Goal: Complete application form

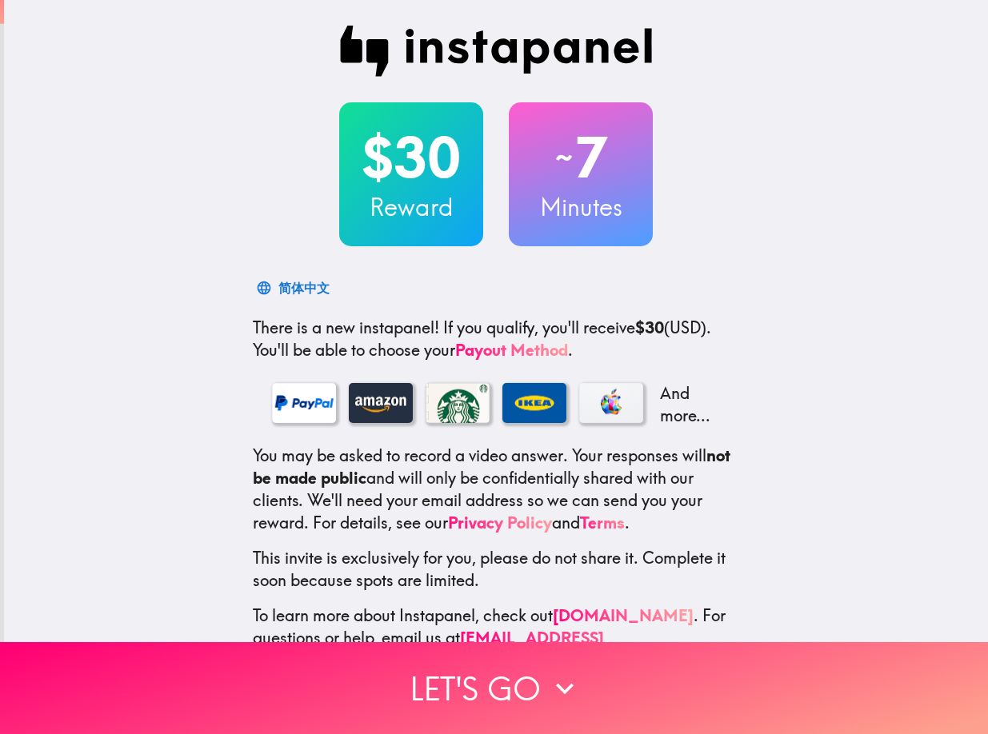
scroll to position [50, 0]
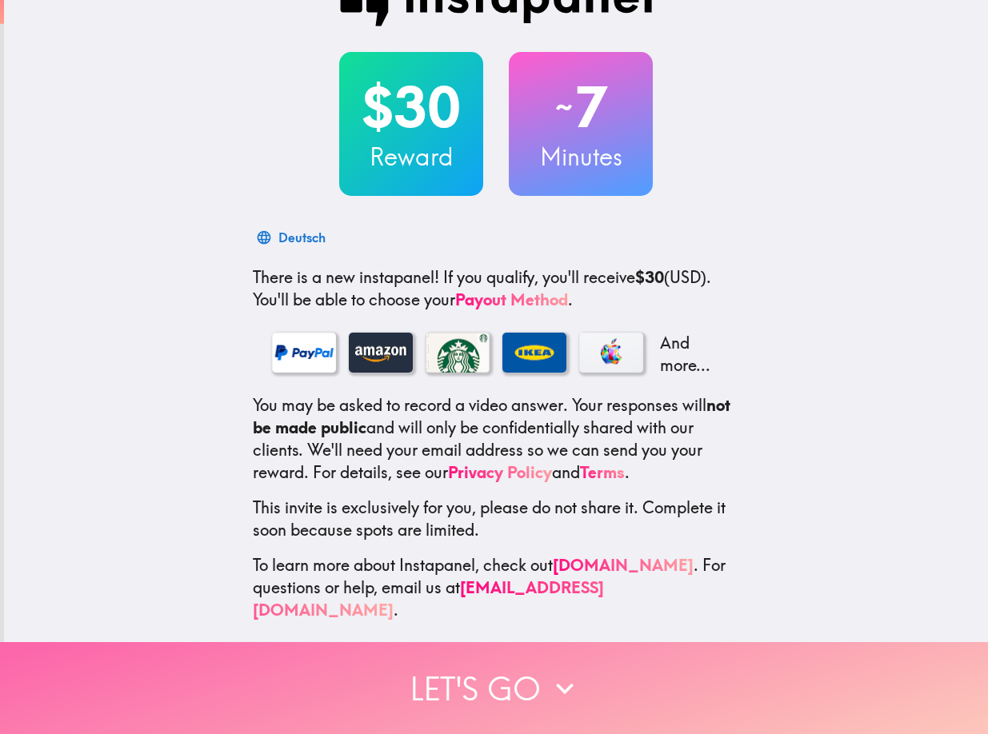
click at [511, 669] on button "Let's go" at bounding box center [494, 688] width 988 height 92
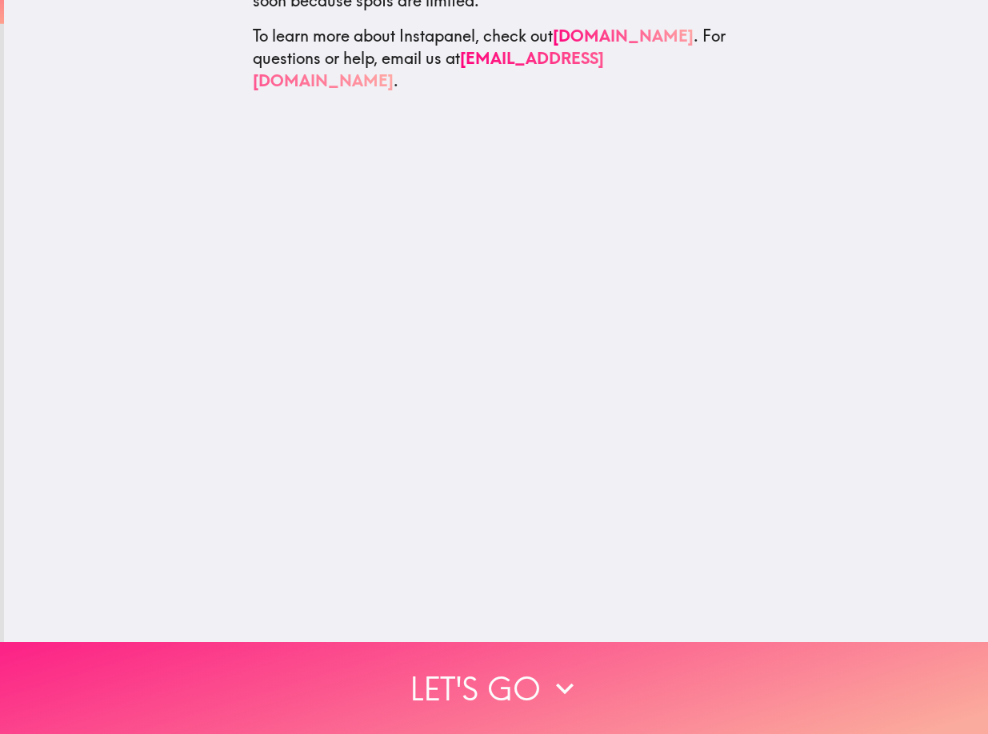
scroll to position [0, 0]
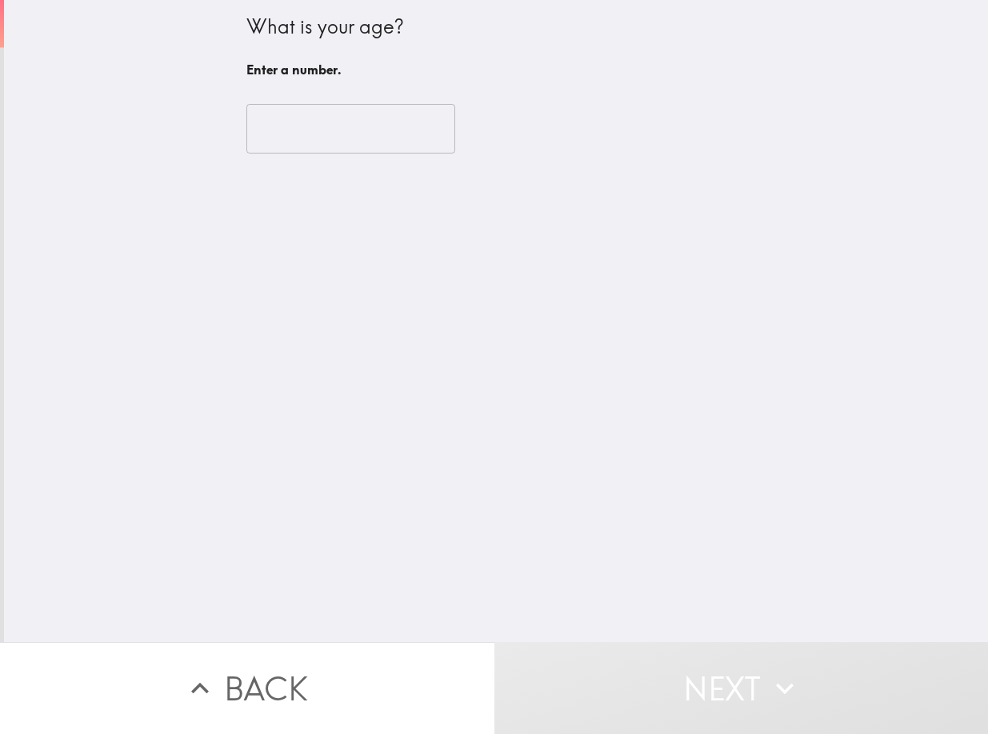
click at [361, 131] on input "number" at bounding box center [350, 129] width 209 height 50
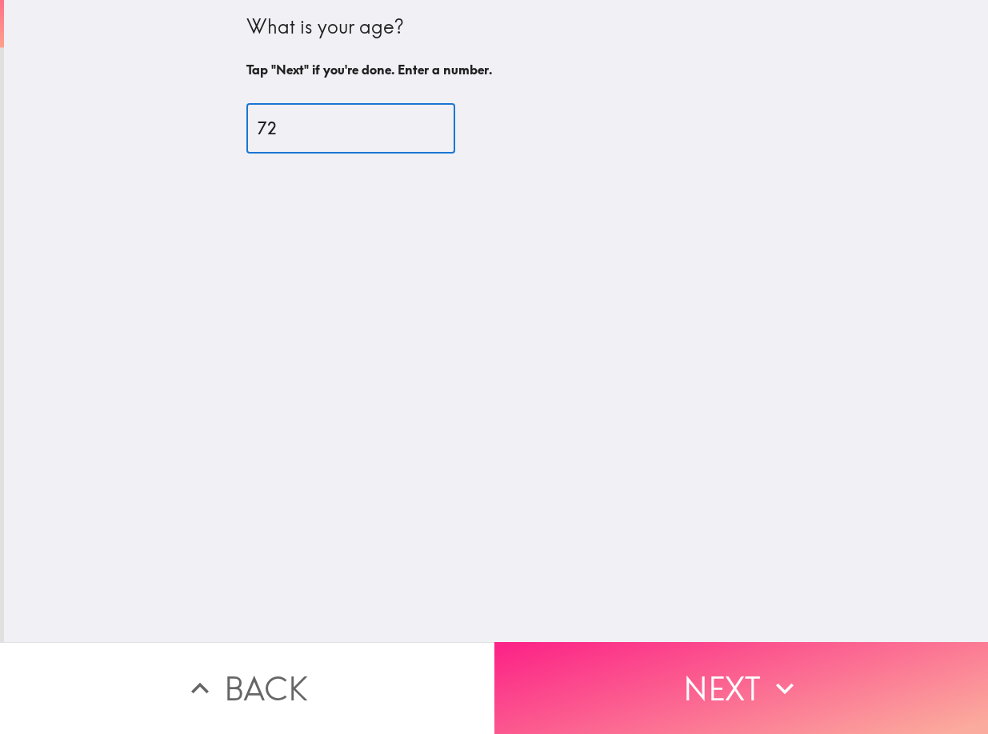
type input "72"
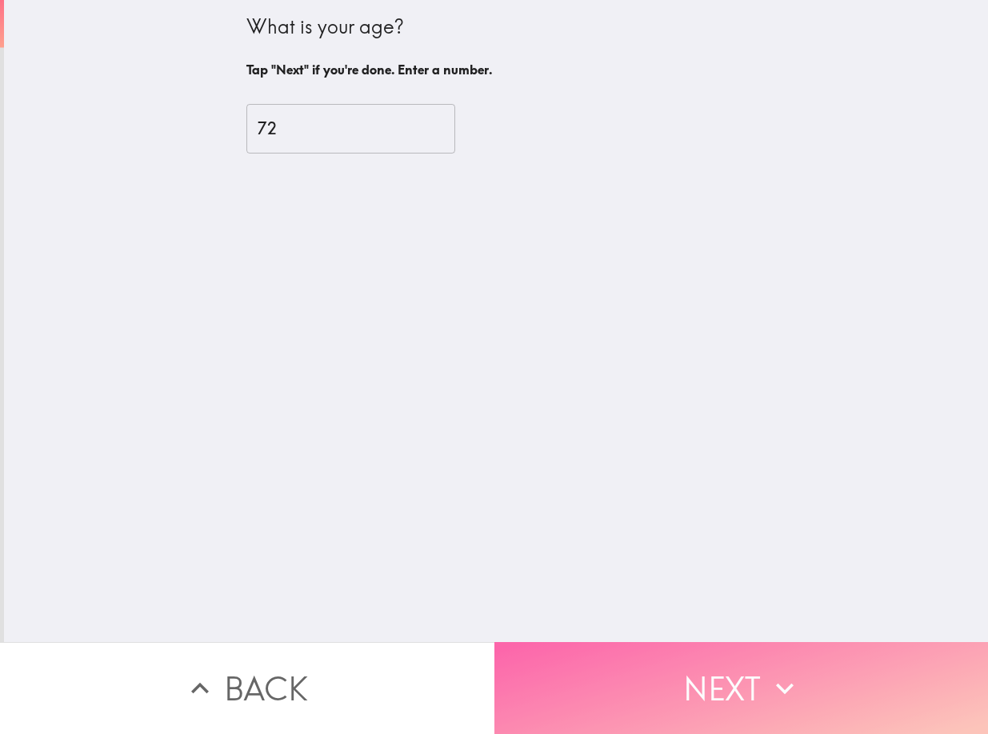
click at [605, 677] on button "Next" at bounding box center [741, 688] width 494 height 92
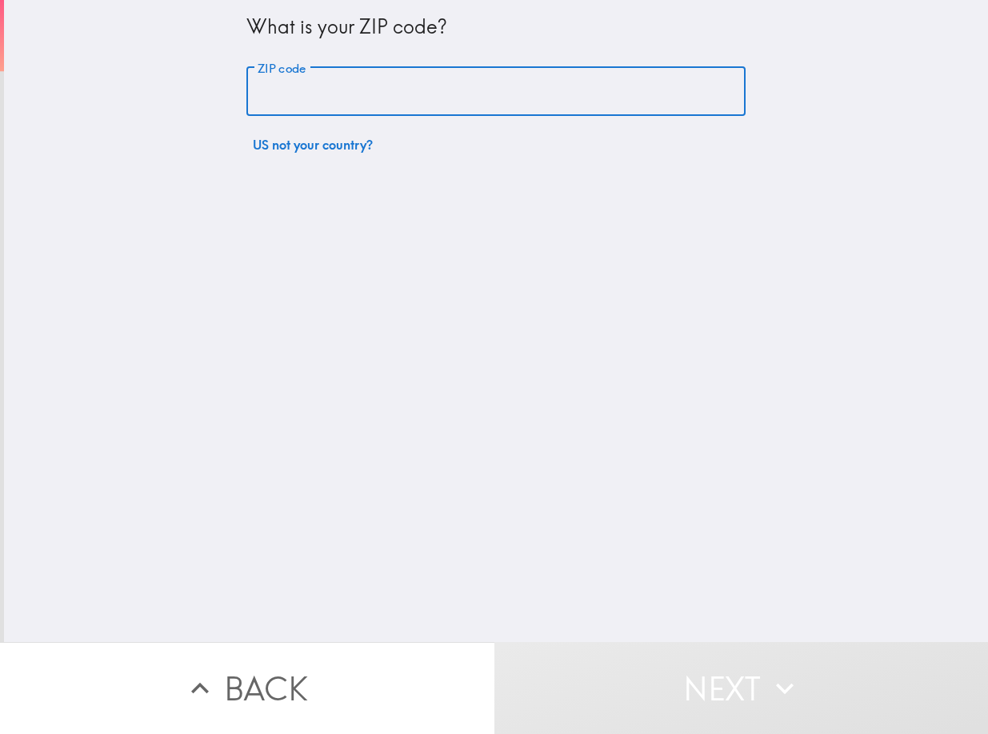
click at [471, 96] on input "ZIP code" at bounding box center [495, 92] width 499 height 50
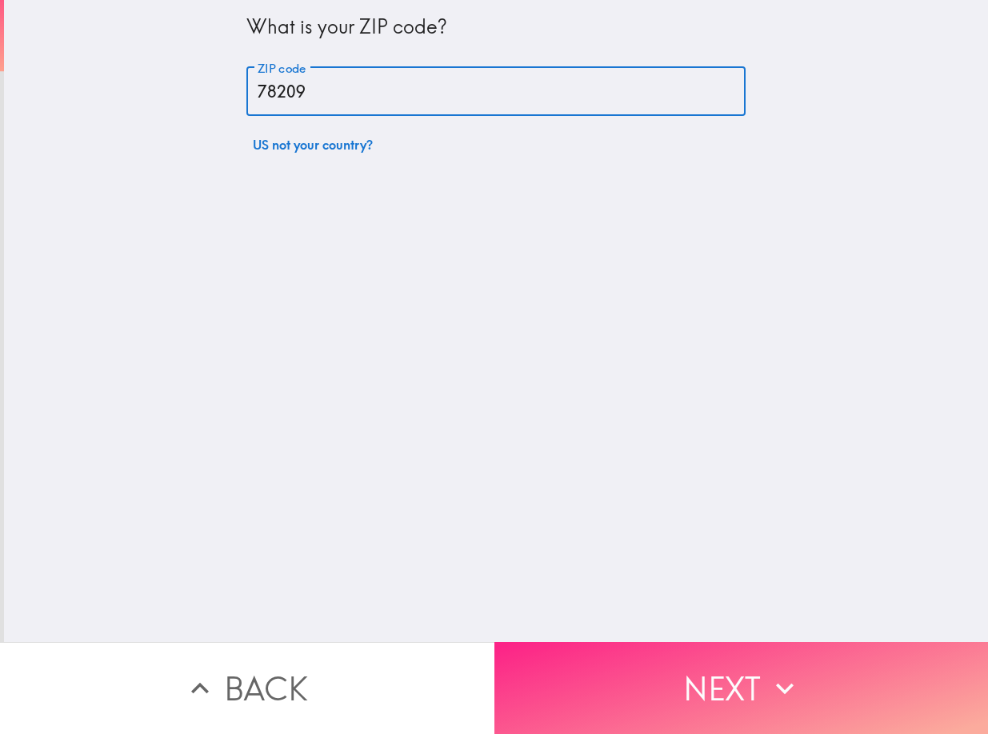
type input "78209"
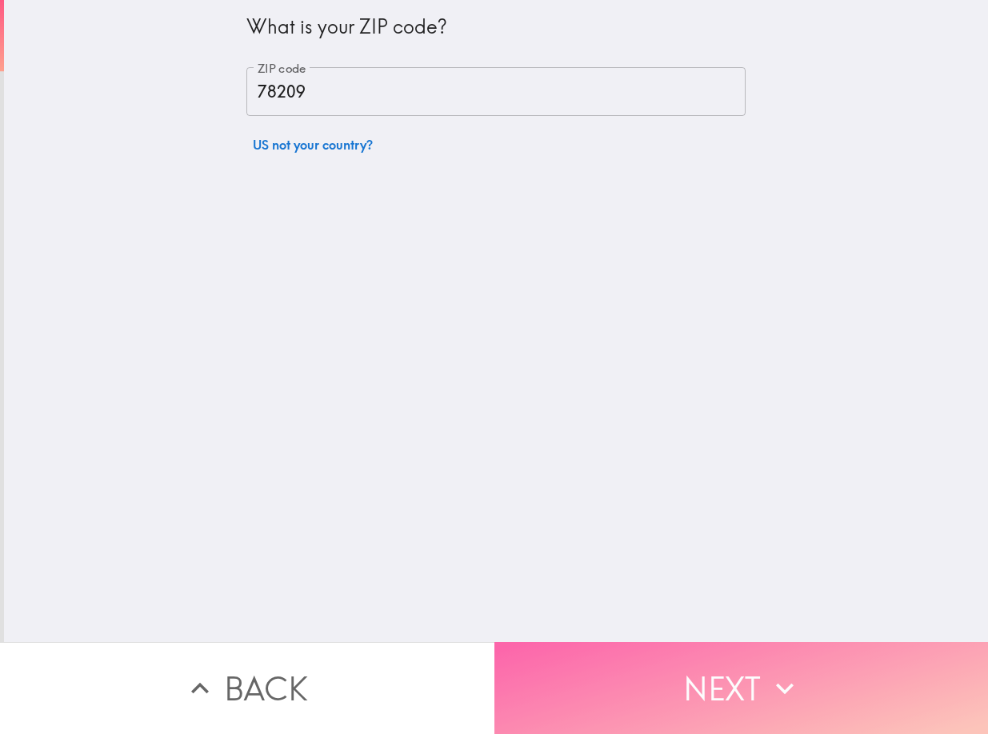
click at [664, 684] on button "Next" at bounding box center [741, 688] width 494 height 92
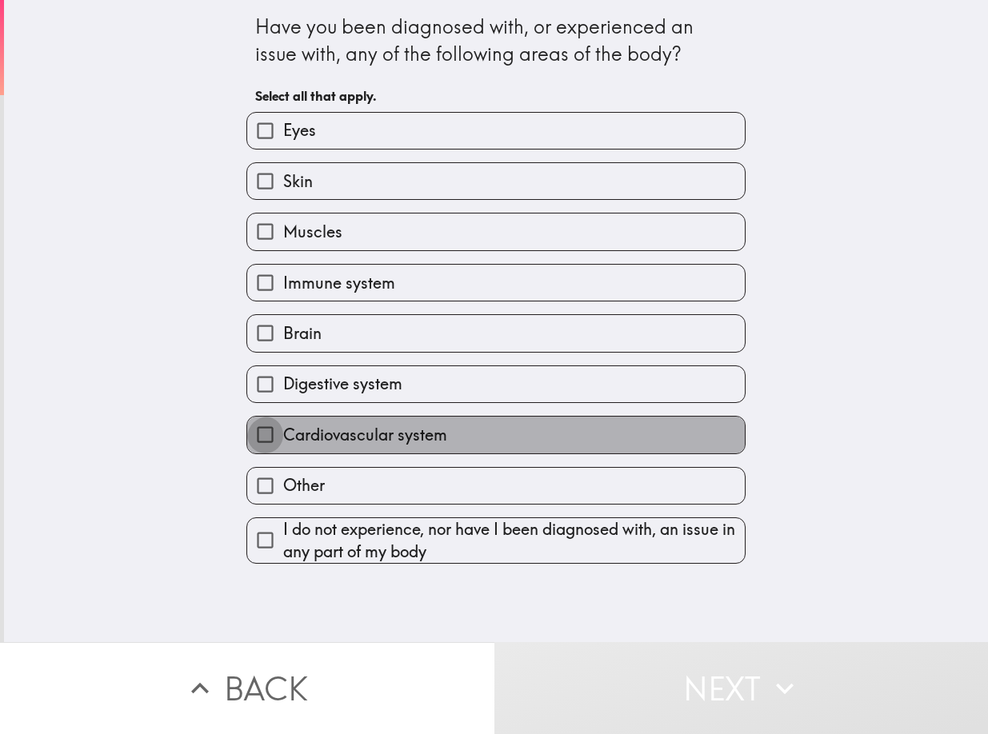
click at [261, 453] on input "Cardiovascular system" at bounding box center [265, 435] width 36 height 36
checkbox input "true"
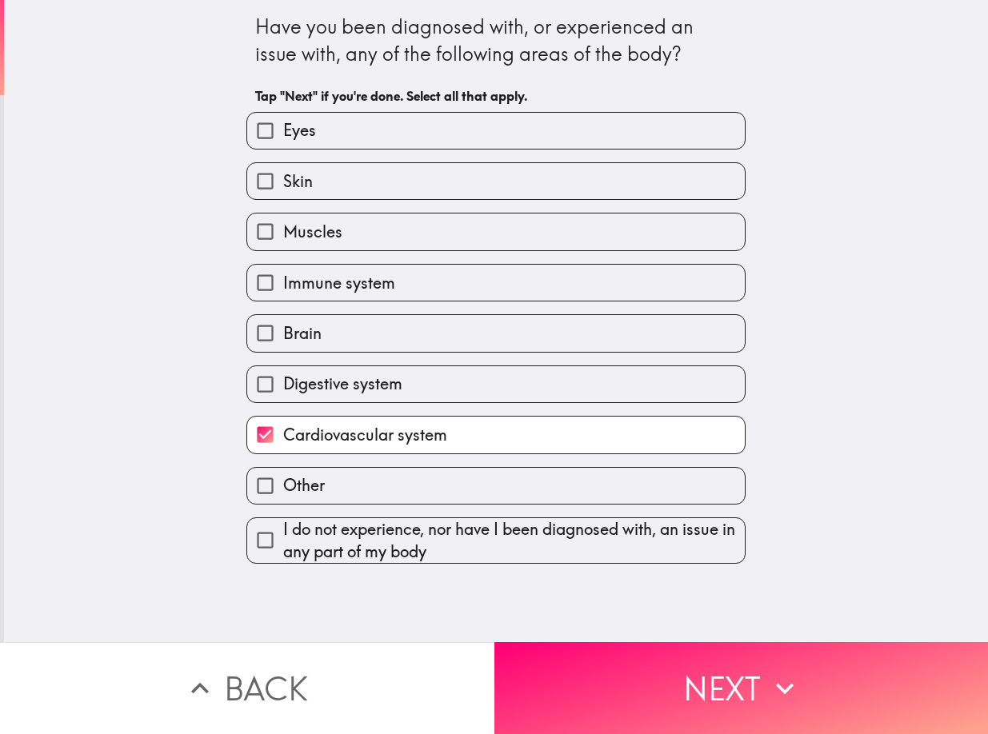
click at [251, 351] on input "Brain" at bounding box center [265, 333] width 36 height 36
checkbox input "true"
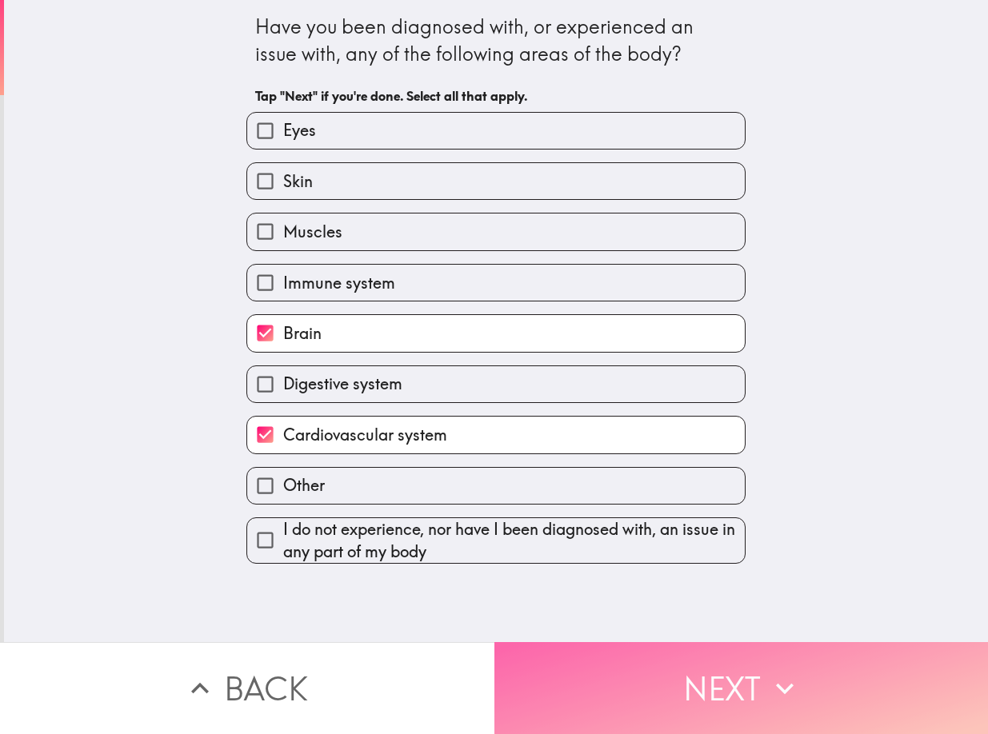
click at [569, 674] on button "Next" at bounding box center [741, 688] width 494 height 92
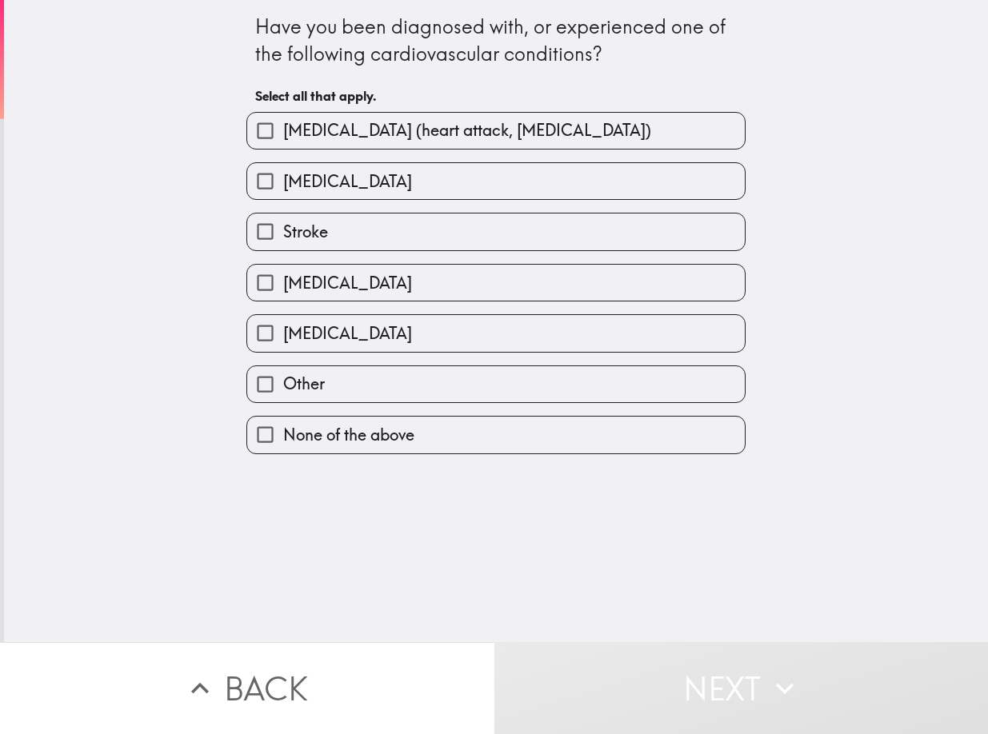
click at [254, 135] on input "[MEDICAL_DATA] (heart attack, [MEDICAL_DATA])" at bounding box center [265, 131] width 36 height 36
checkbox input "true"
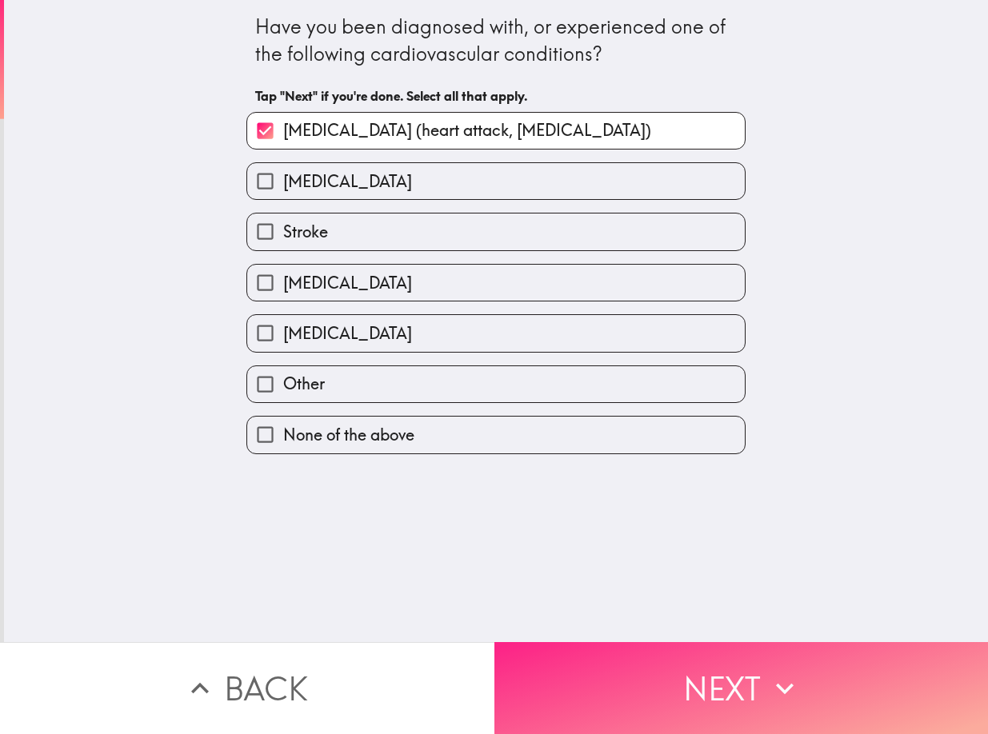
click at [604, 682] on button "Next" at bounding box center [741, 688] width 494 height 92
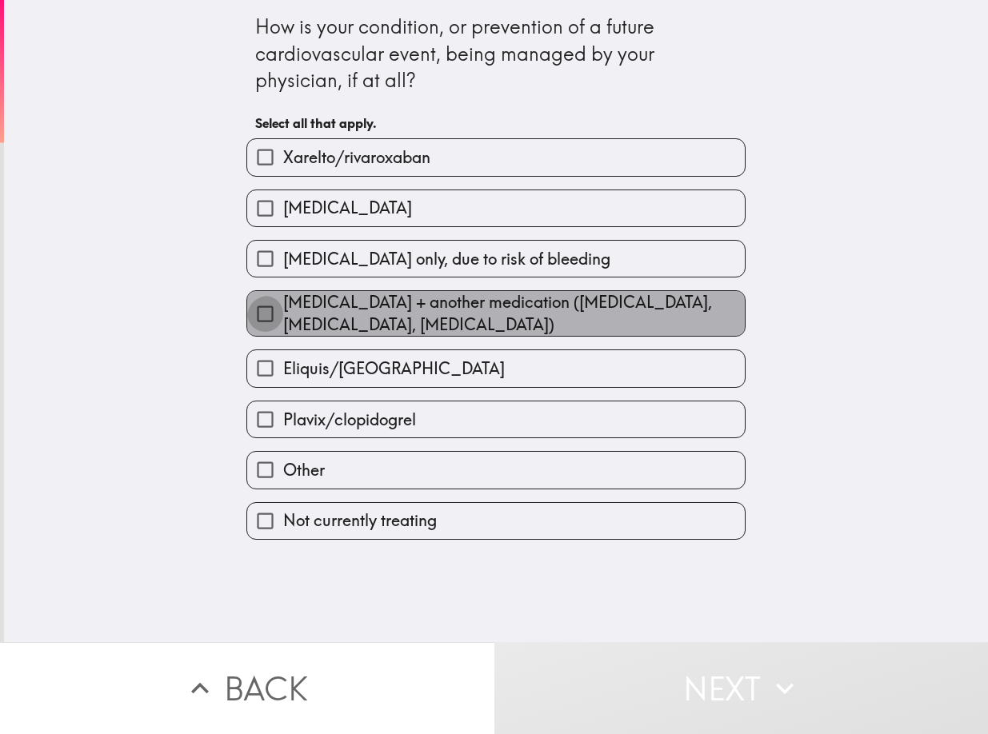
click at [250, 327] on input "[MEDICAL_DATA] + another medication ([MEDICAL_DATA], [MEDICAL_DATA], [MEDICAL_D…" at bounding box center [265, 314] width 36 height 36
checkbox input "true"
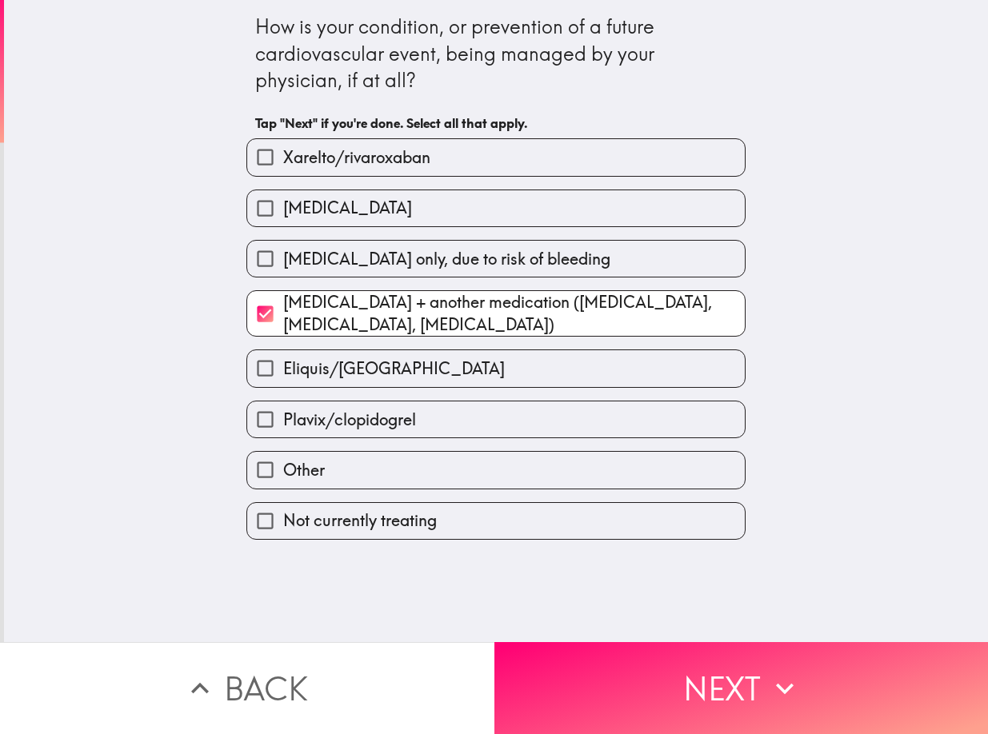
click at [256, 488] on input "Other" at bounding box center [265, 470] width 36 height 36
checkbox input "true"
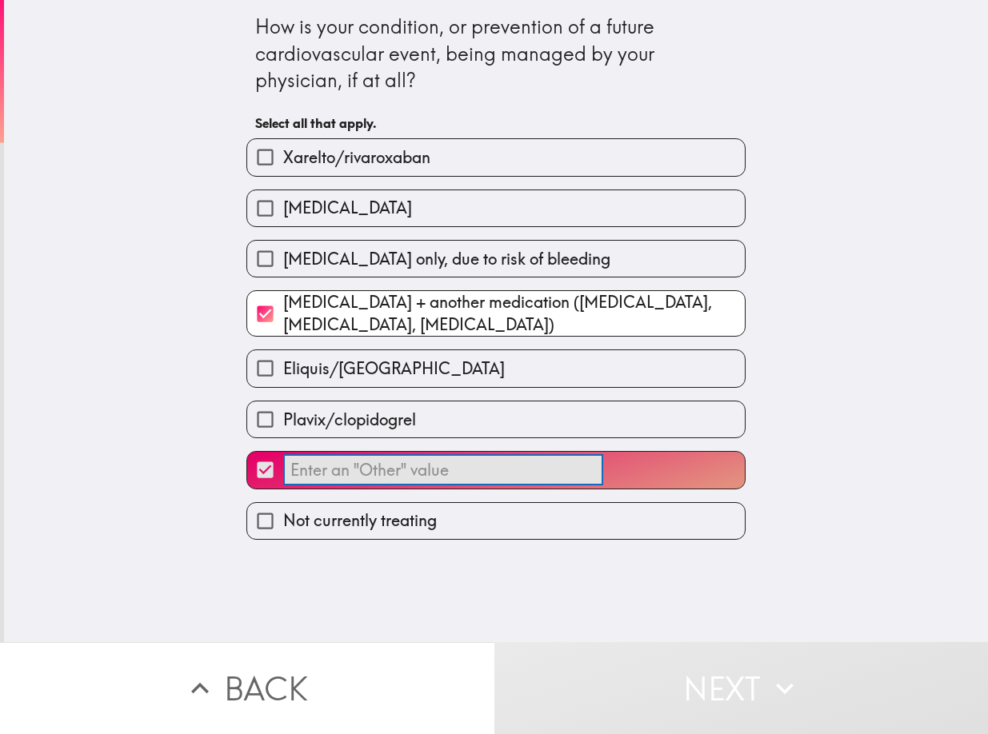
click at [323, 486] on input "​" at bounding box center [443, 470] width 320 height 31
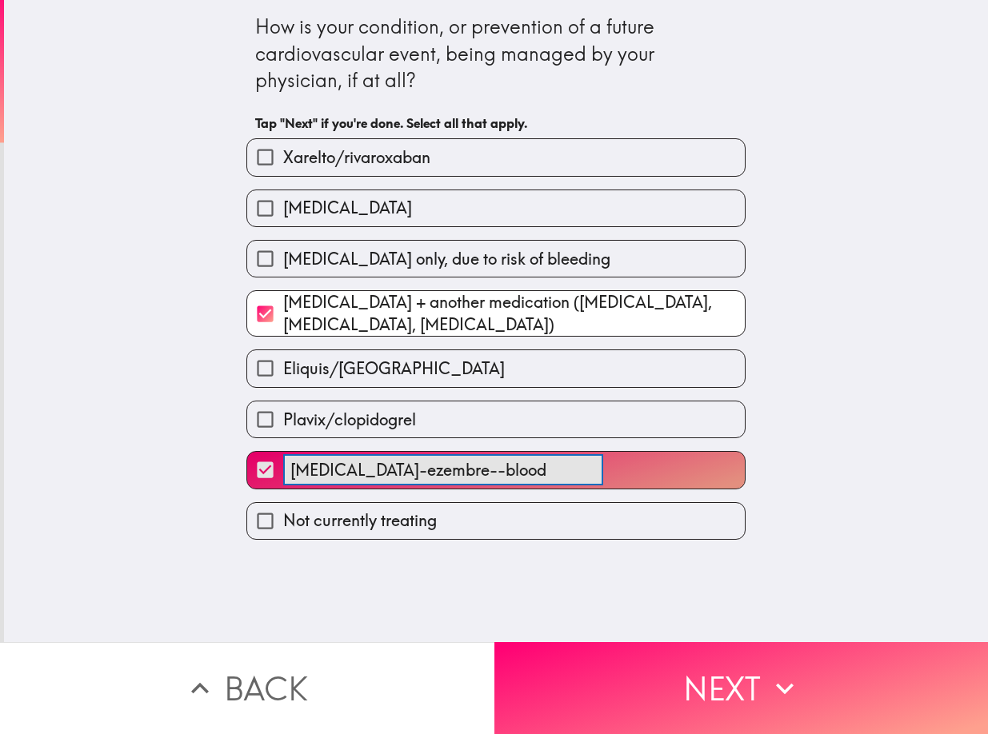
click at [247, 452] on button "[MEDICAL_DATA]-ezembre--blood ​" at bounding box center [495, 470] width 497 height 36
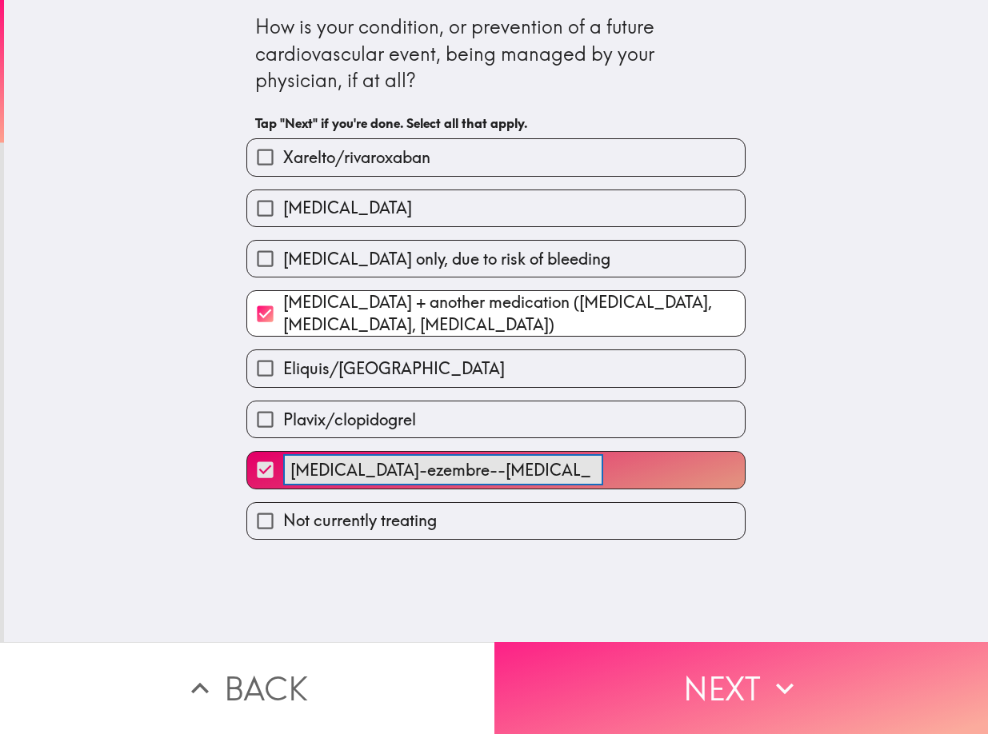
type input "[MEDICAL_DATA]-ezembre--[MEDICAL_DATA]"
click at [565, 657] on button "Next" at bounding box center [741, 688] width 494 height 92
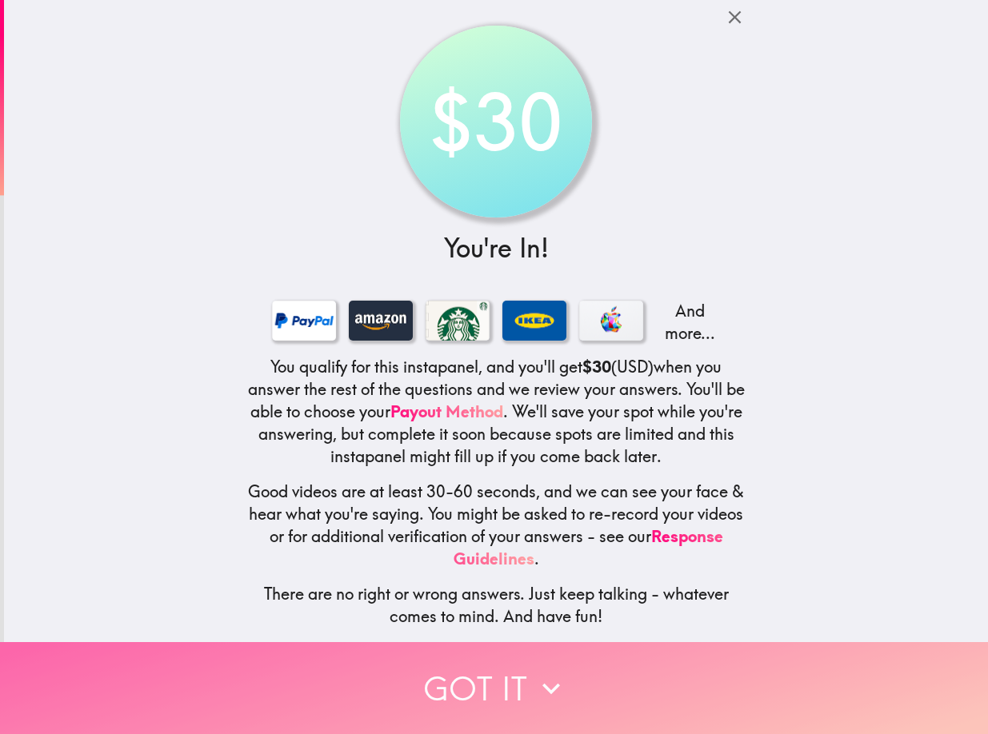
click at [522, 659] on button "Got it" at bounding box center [494, 688] width 988 height 92
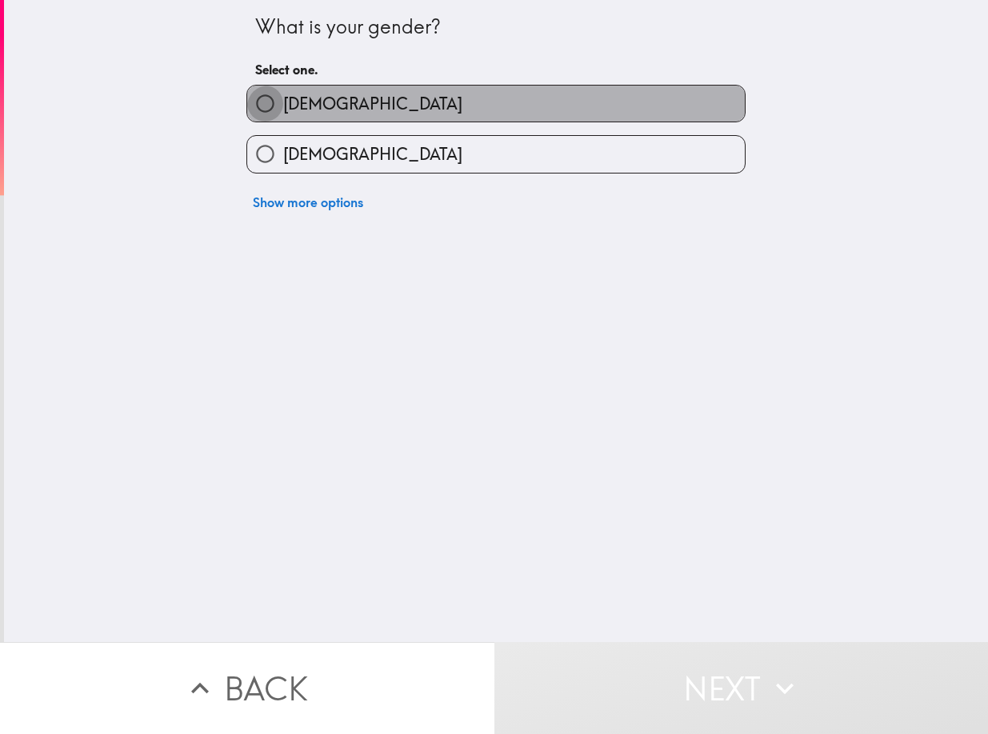
click at [265, 108] on input "[DEMOGRAPHIC_DATA]" at bounding box center [265, 104] width 36 height 36
radio input "true"
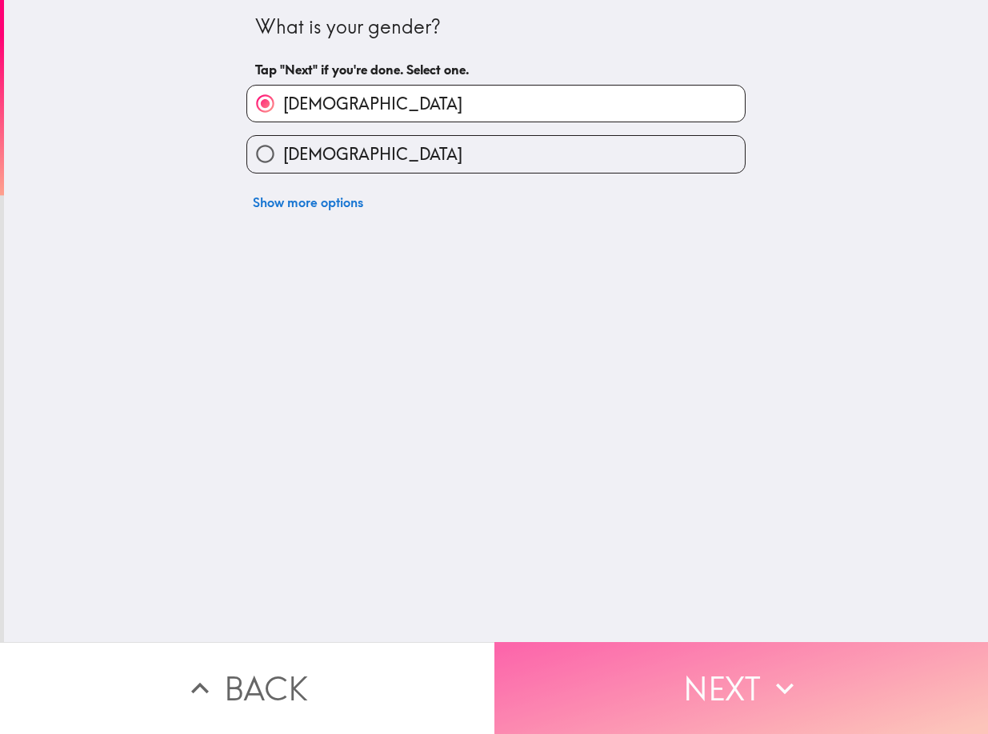
click at [640, 673] on button "Next" at bounding box center [741, 688] width 494 height 92
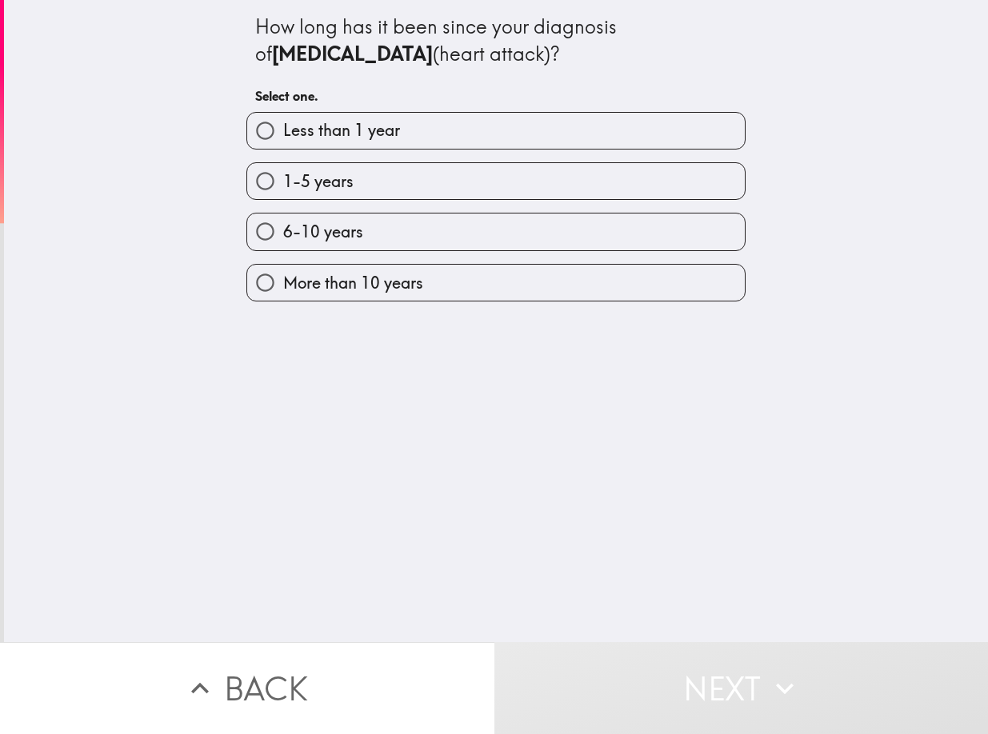
click at [257, 301] on input "More than 10 years" at bounding box center [265, 283] width 36 height 36
radio input "true"
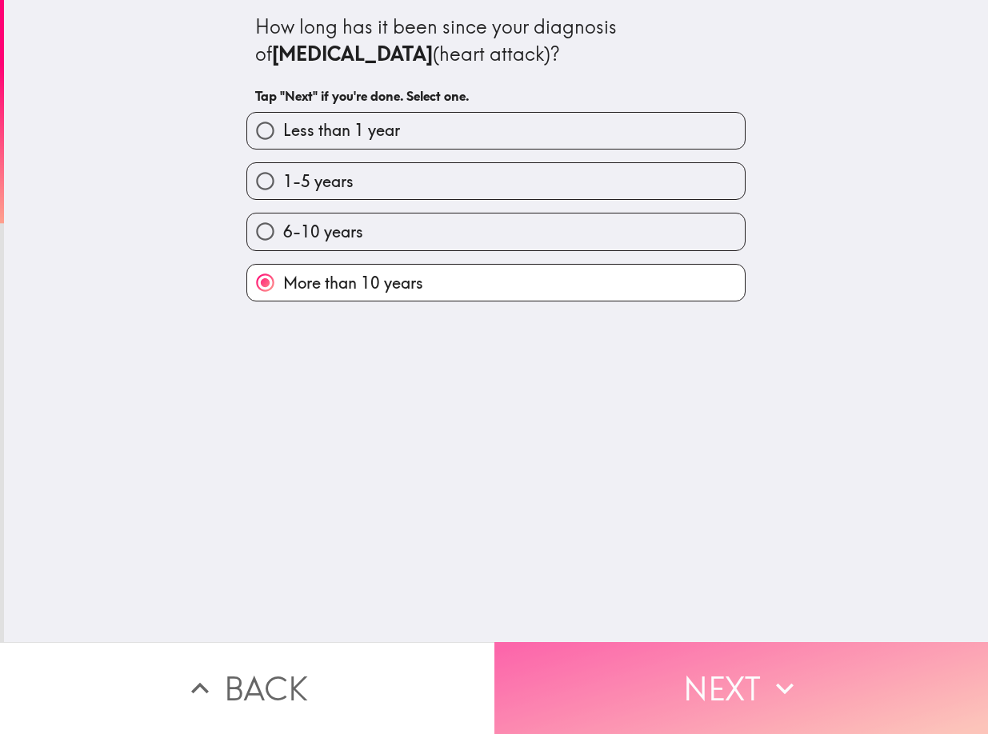
click at [620, 663] on button "Next" at bounding box center [741, 688] width 494 height 92
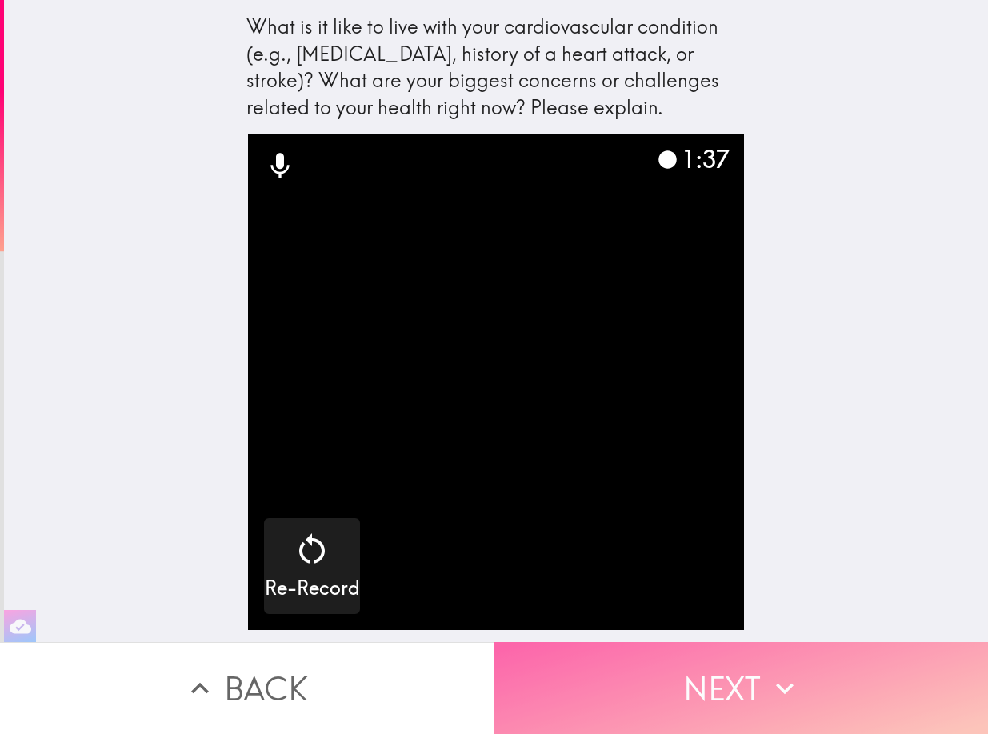
click at [648, 690] on button "Next" at bounding box center [741, 688] width 494 height 92
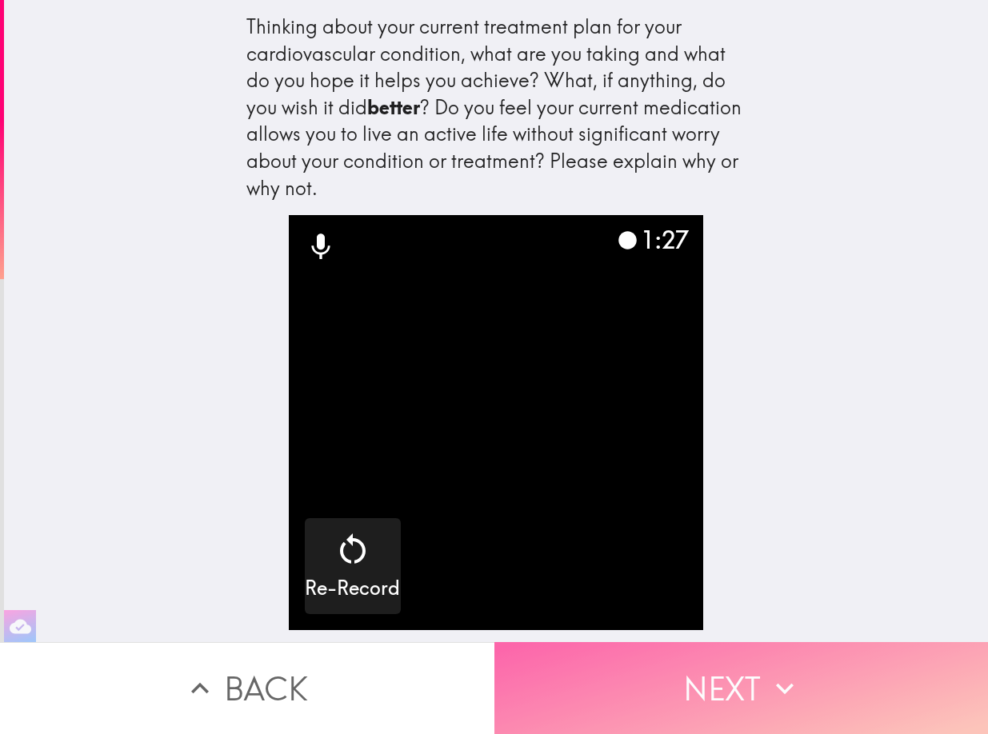
click at [680, 679] on button "Next" at bounding box center [741, 688] width 494 height 92
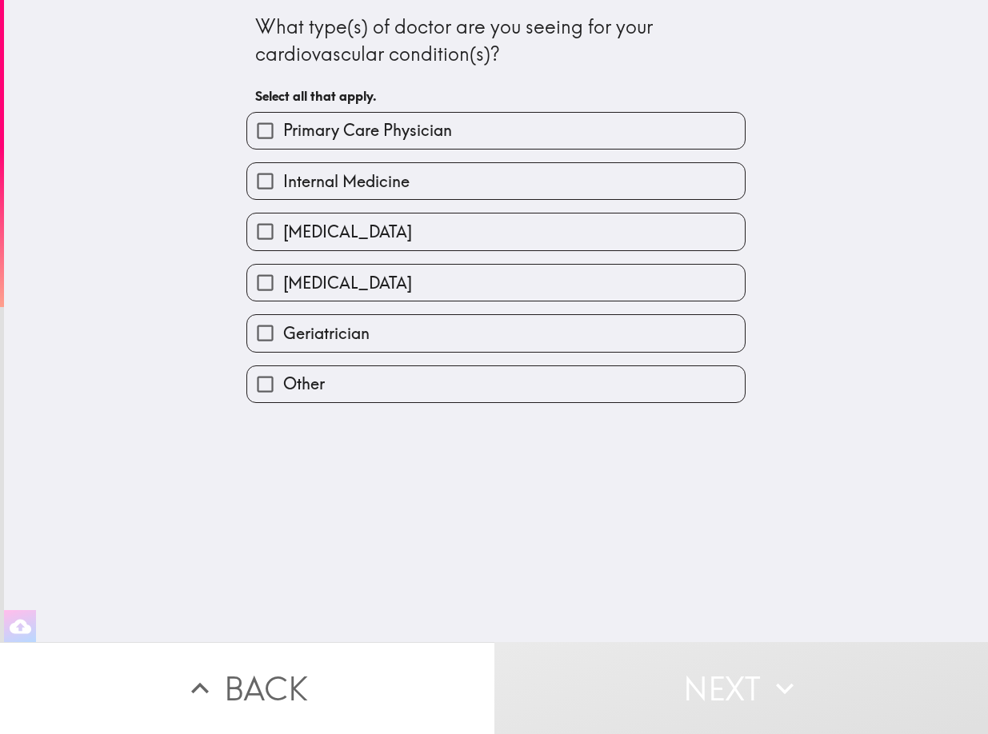
click at [254, 141] on input "Primary Care Physician" at bounding box center [265, 131] width 36 height 36
checkbox input "true"
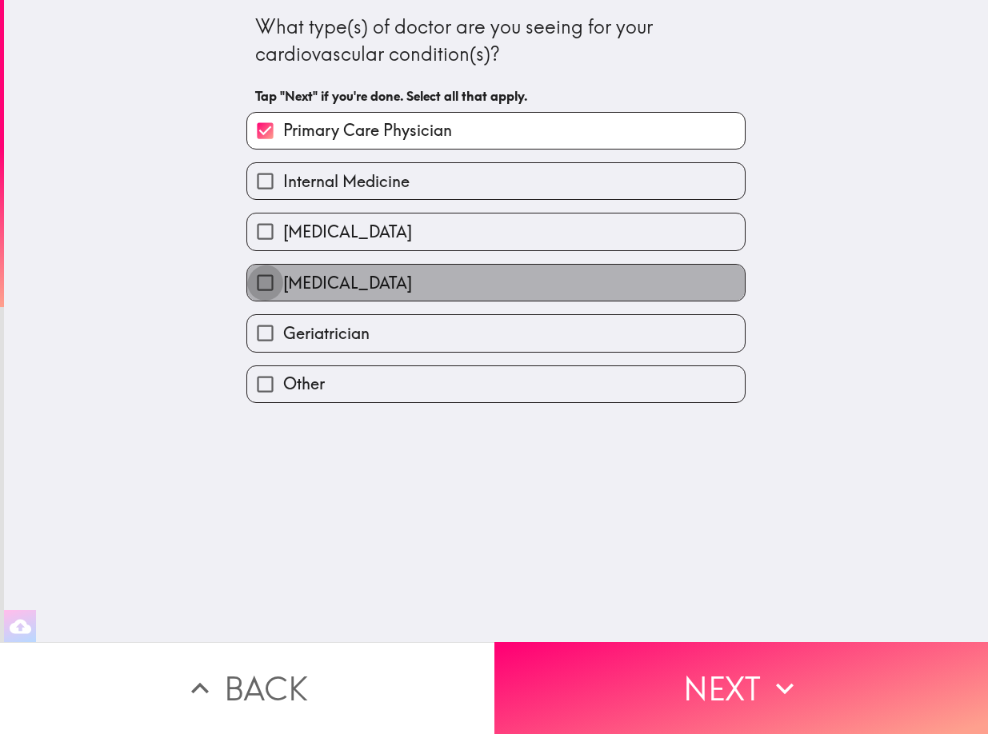
click at [257, 301] on input "[MEDICAL_DATA]" at bounding box center [265, 283] width 36 height 36
checkbox input "true"
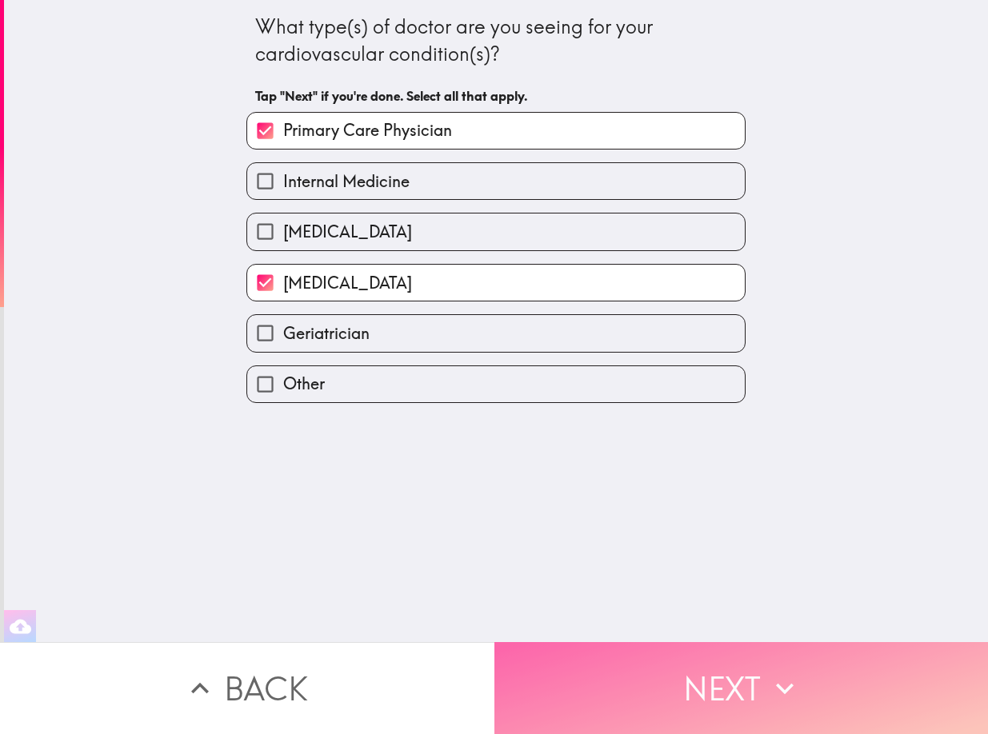
click at [665, 685] on button "Next" at bounding box center [741, 688] width 494 height 92
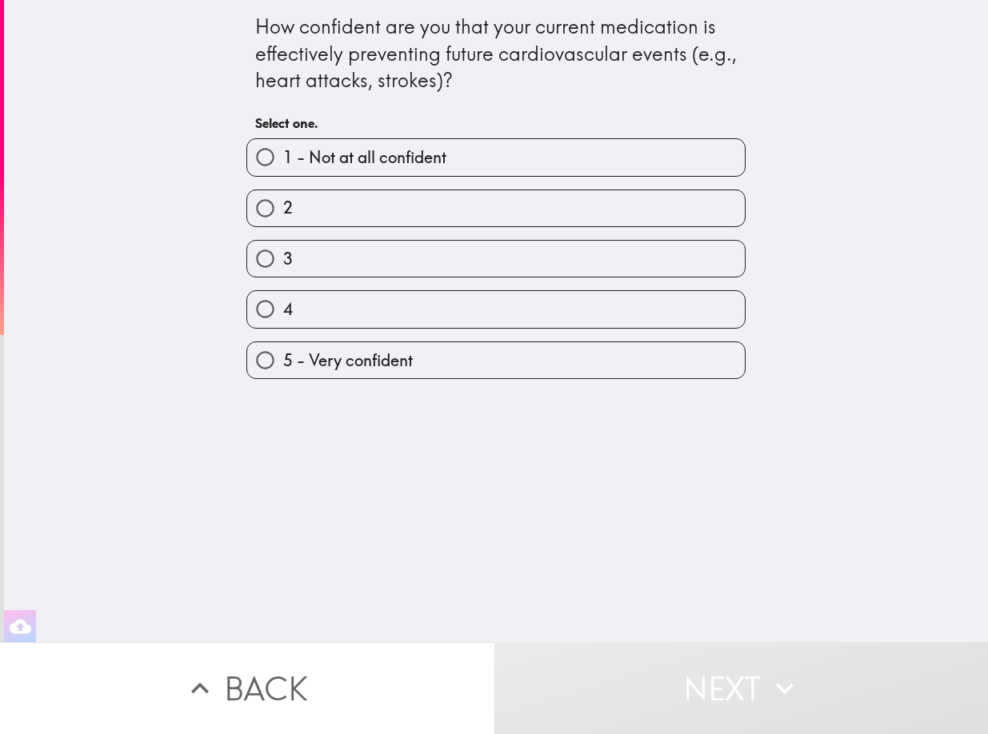
click at [255, 378] on input "5 - Very confident" at bounding box center [265, 360] width 36 height 36
radio input "true"
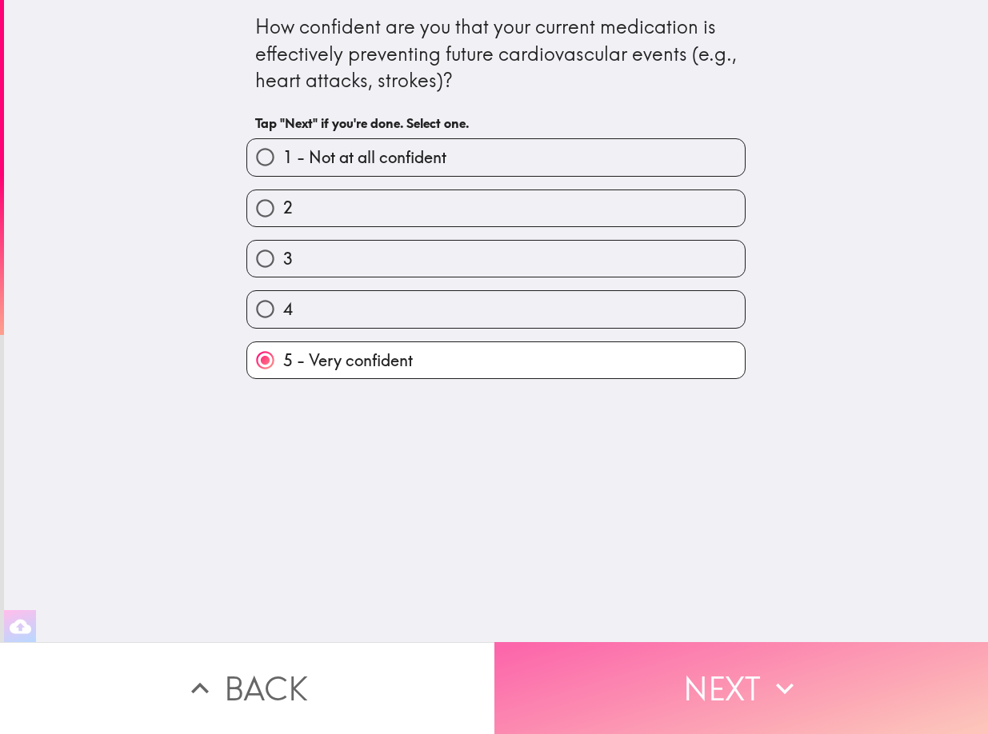
click at [709, 689] on button "Next" at bounding box center [741, 688] width 494 height 92
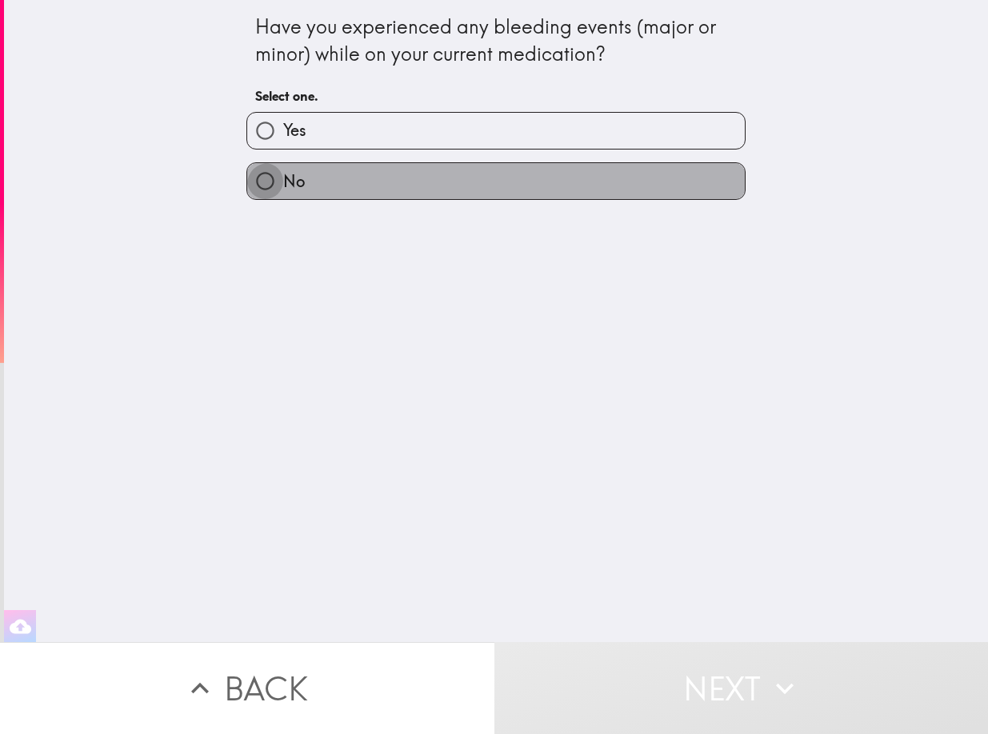
click at [257, 188] on input "No" at bounding box center [265, 181] width 36 height 36
radio input "true"
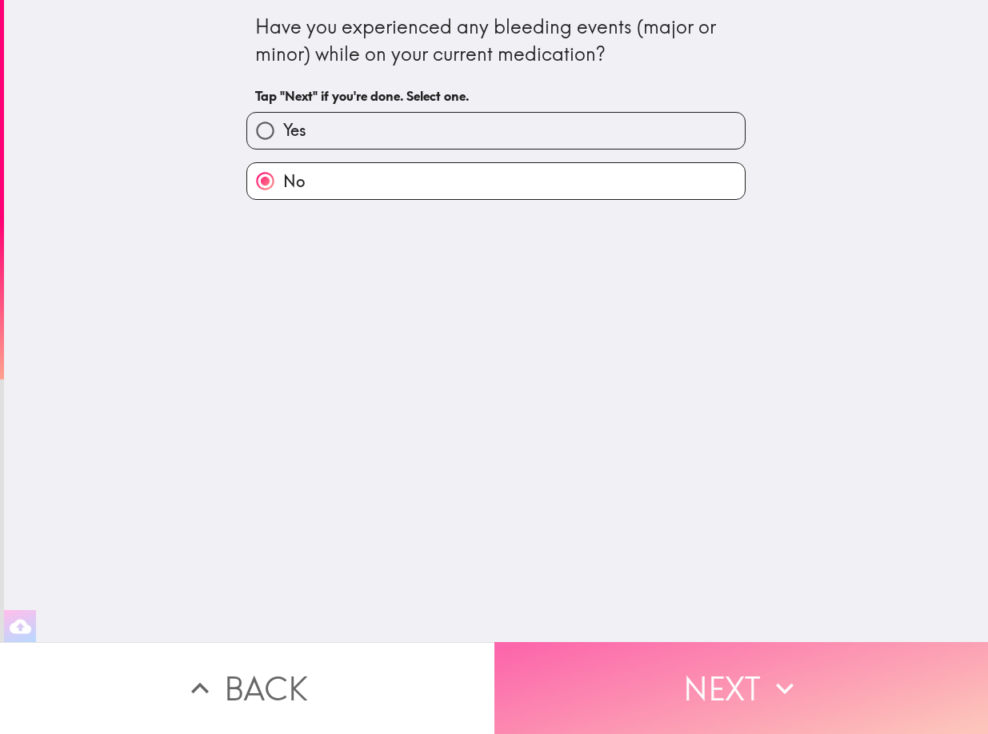
click at [725, 675] on button "Next" at bounding box center [741, 688] width 494 height 92
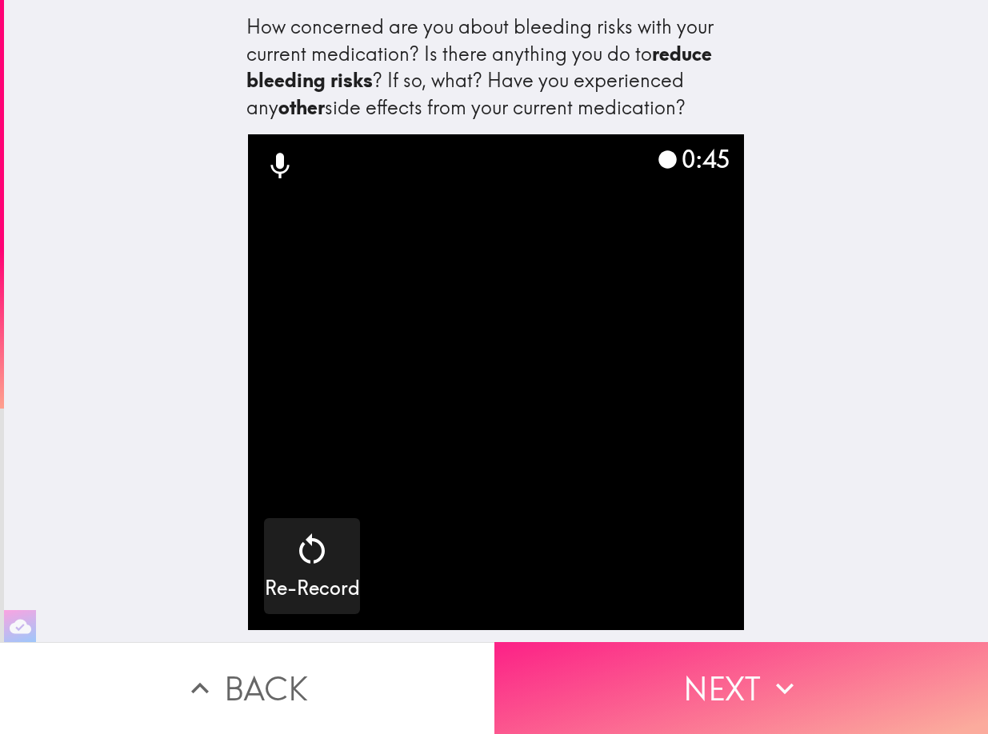
click at [721, 677] on button "Next" at bounding box center [741, 688] width 494 height 92
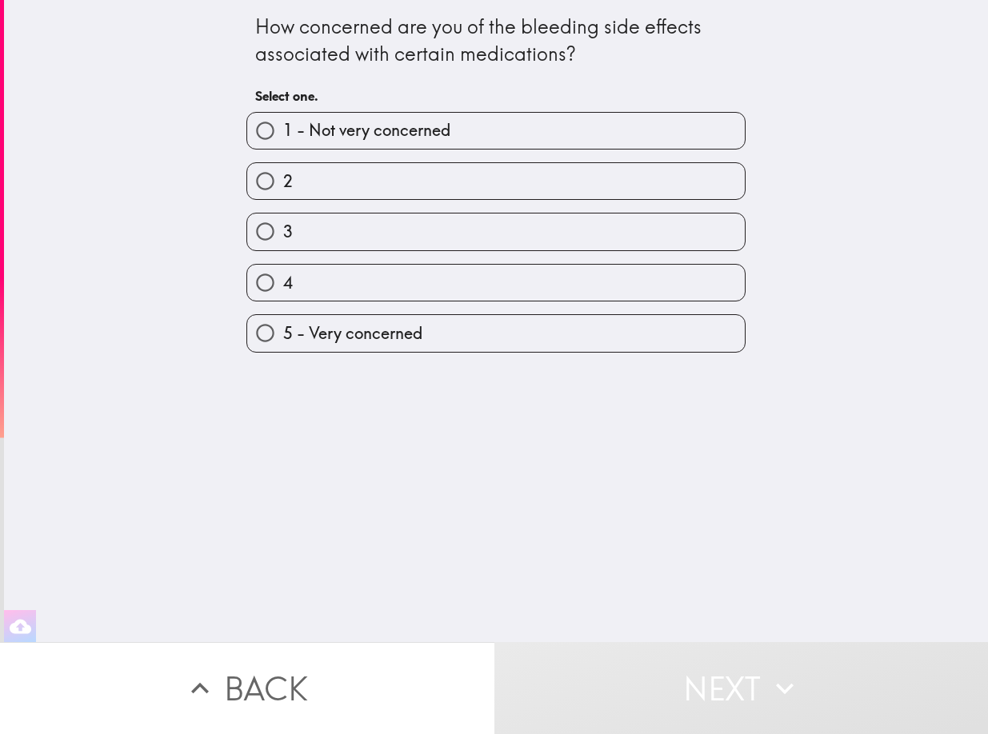
click at [256, 129] on input "1 - Not very concerned" at bounding box center [265, 131] width 36 height 36
radio input "true"
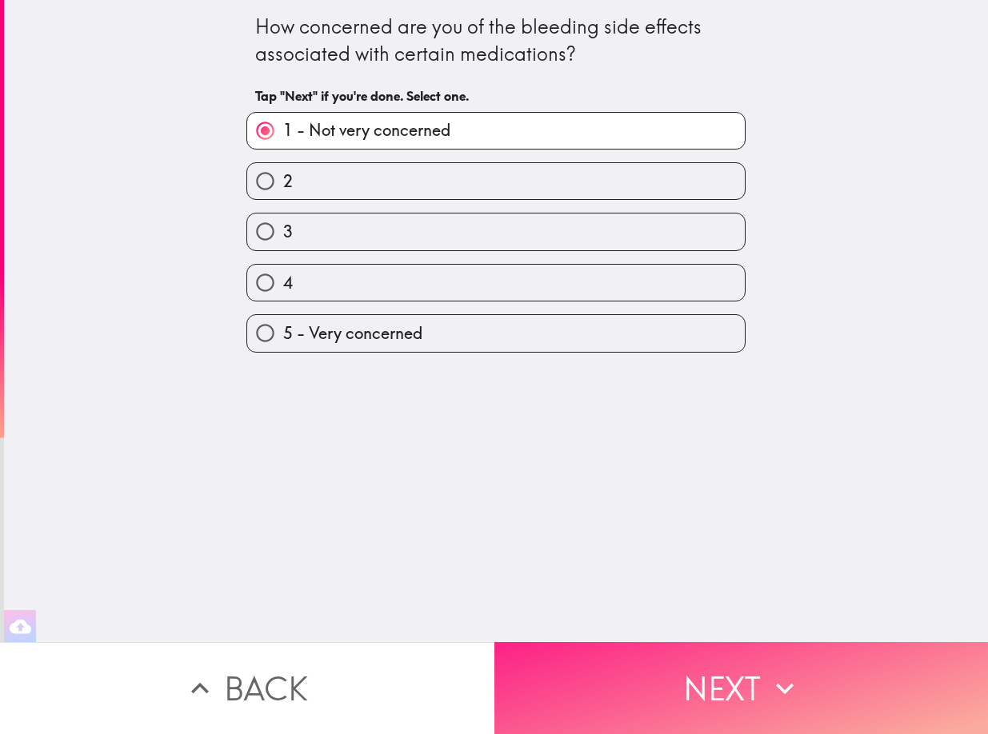
click at [697, 693] on button "Next" at bounding box center [741, 688] width 494 height 92
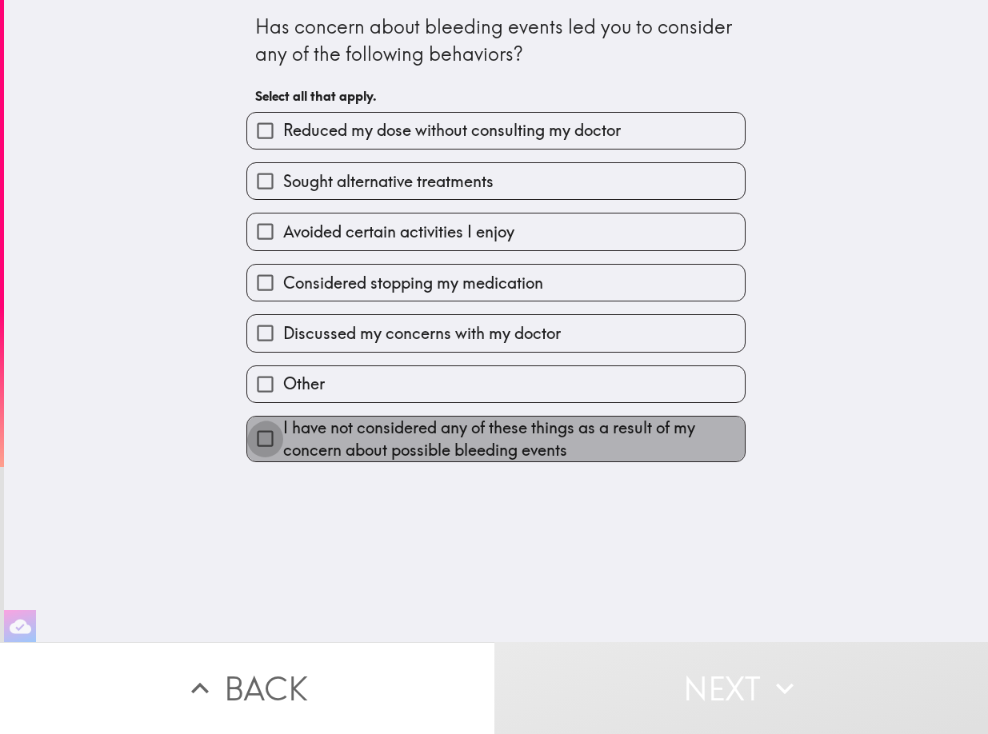
click at [254, 457] on input "I have not considered any of these things as a result of my concern about possi…" at bounding box center [265, 439] width 36 height 36
checkbox input "true"
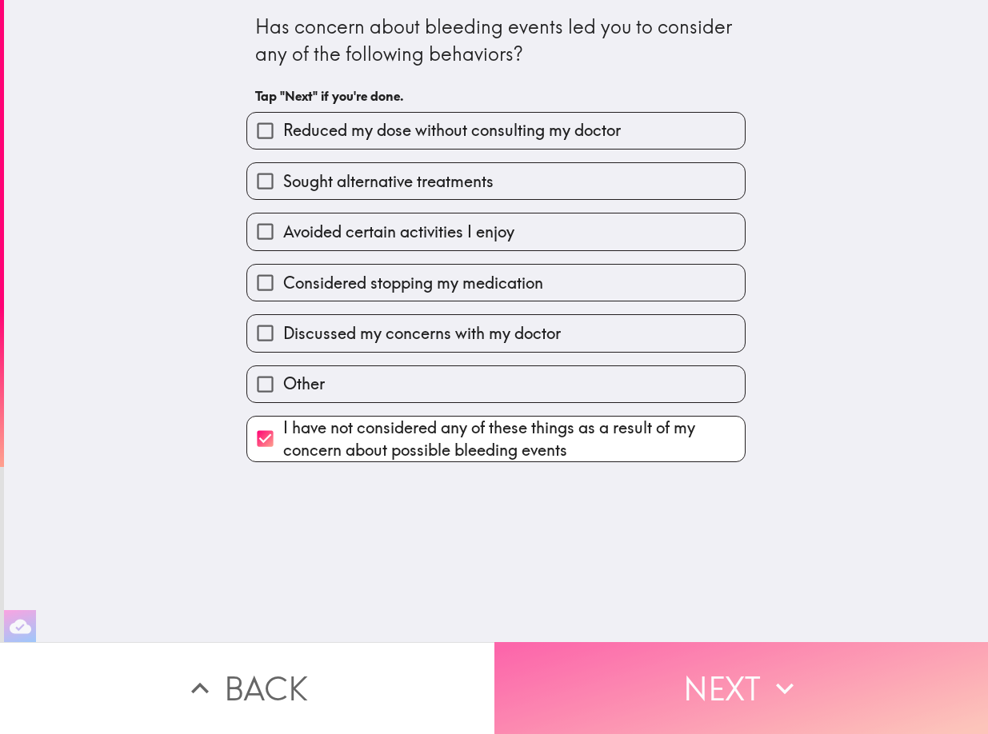
click at [578, 657] on button "Next" at bounding box center [741, 688] width 494 height 92
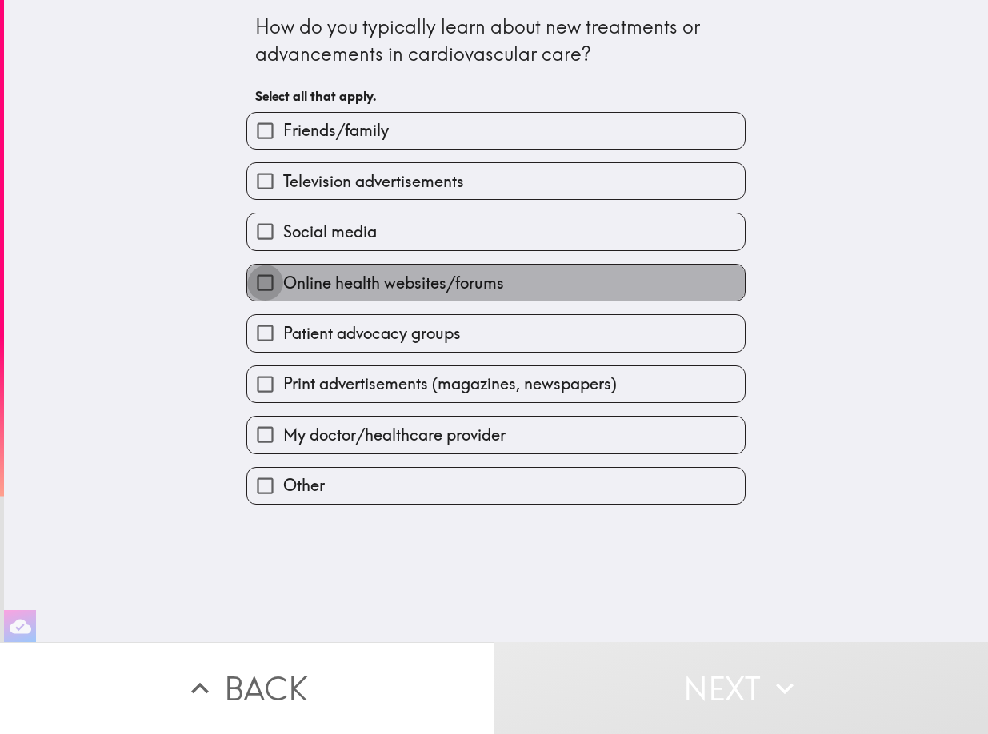
click at [255, 297] on input "Online health websites/forums" at bounding box center [265, 283] width 36 height 36
checkbox input "true"
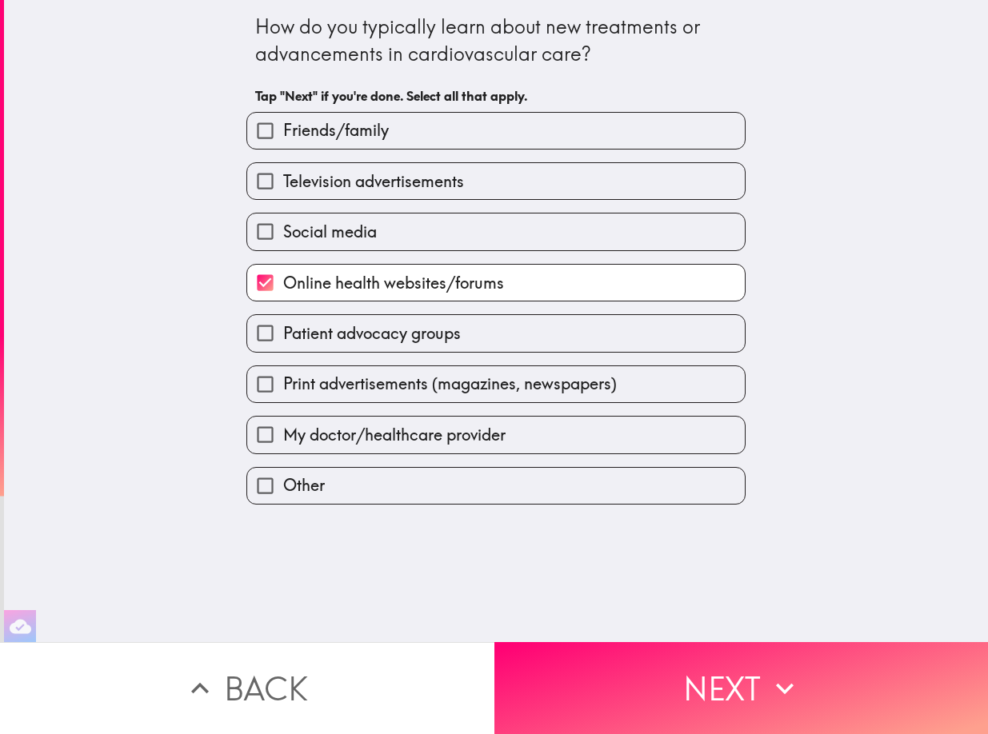
click at [258, 351] on input "Patient advocacy groups" at bounding box center [265, 333] width 36 height 36
checkbox input "true"
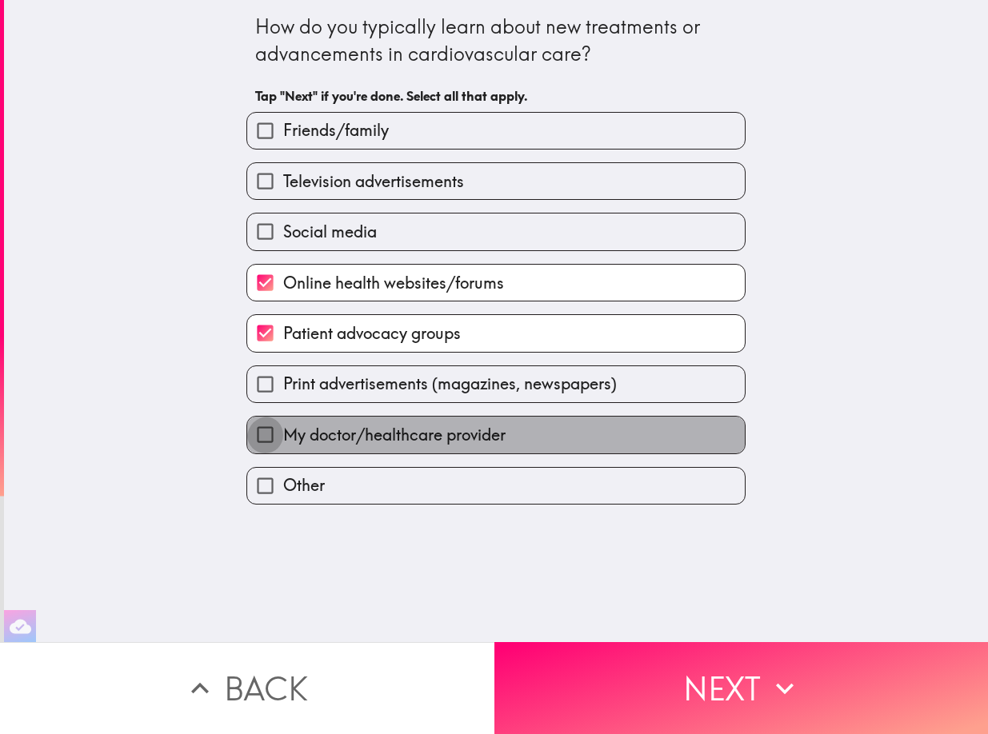
click at [254, 453] on input "My doctor/healthcare provider" at bounding box center [265, 435] width 36 height 36
checkbox input "true"
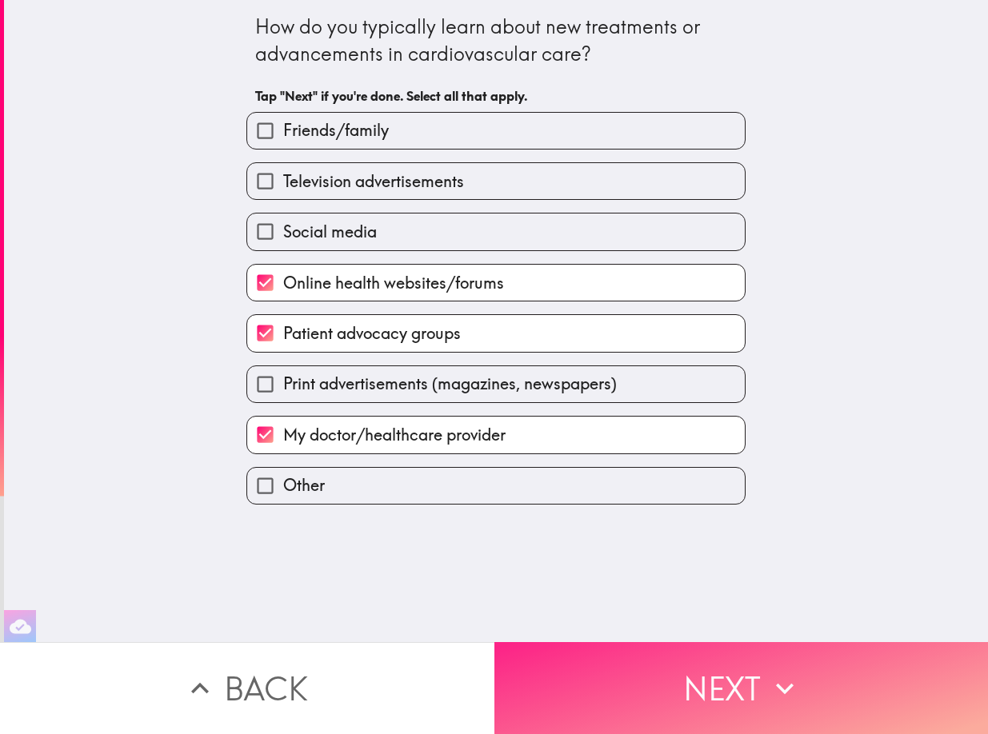
click at [629, 673] on button "Next" at bounding box center [741, 688] width 494 height 92
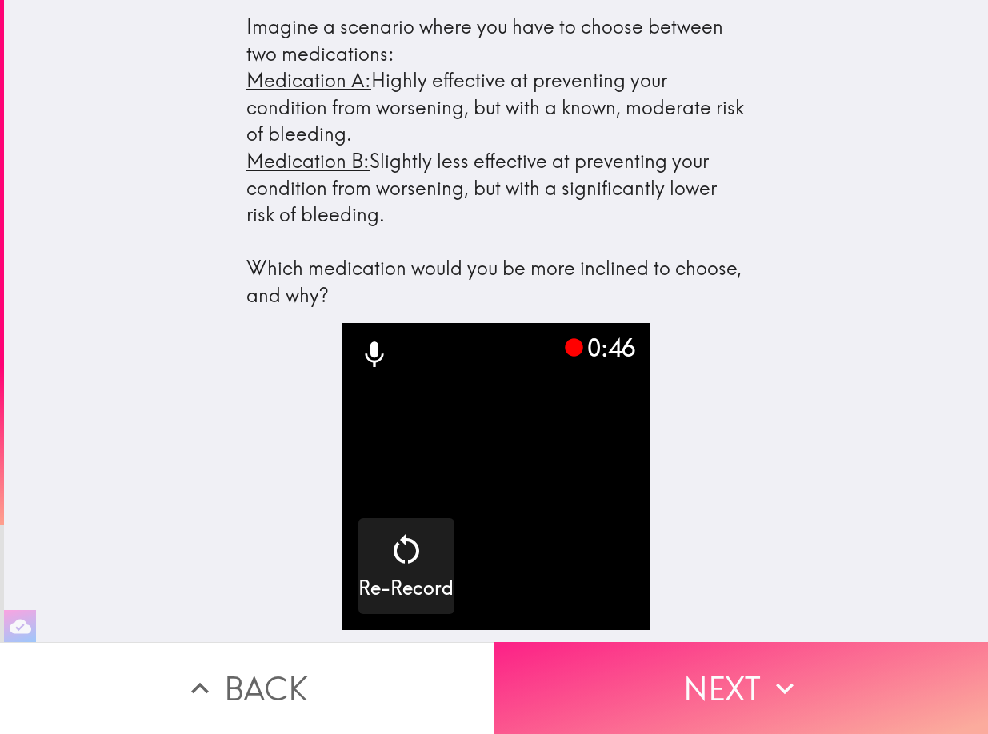
click at [629, 673] on button "Next" at bounding box center [741, 688] width 494 height 92
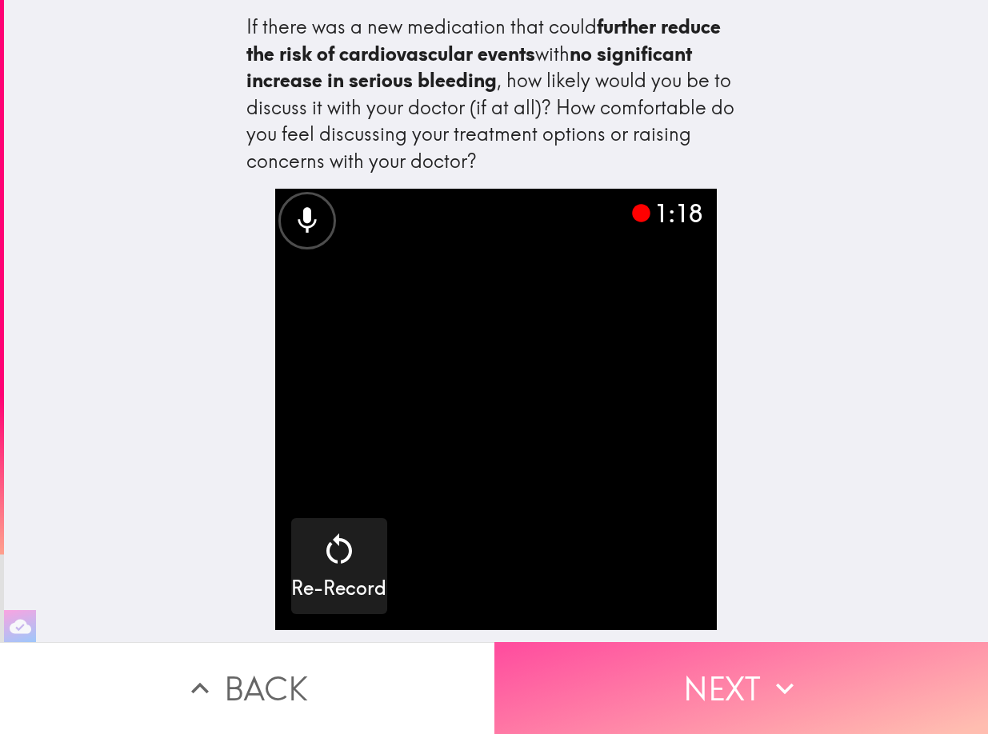
click at [648, 683] on button "Next" at bounding box center [741, 688] width 494 height 92
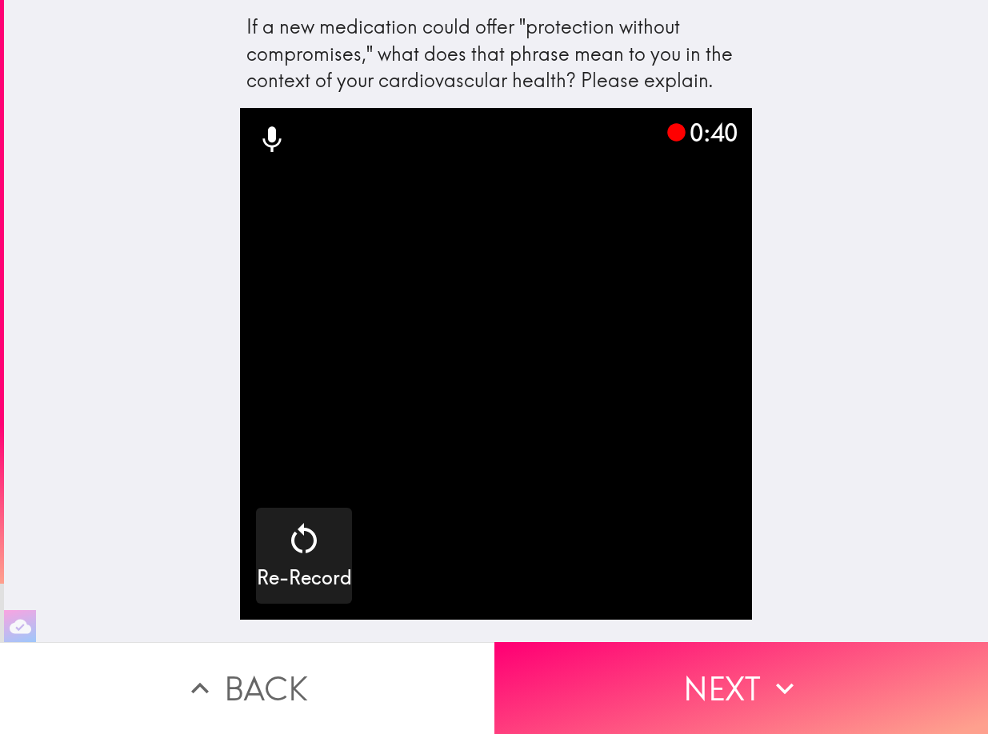
click at [648, 683] on button "Next" at bounding box center [741, 688] width 494 height 92
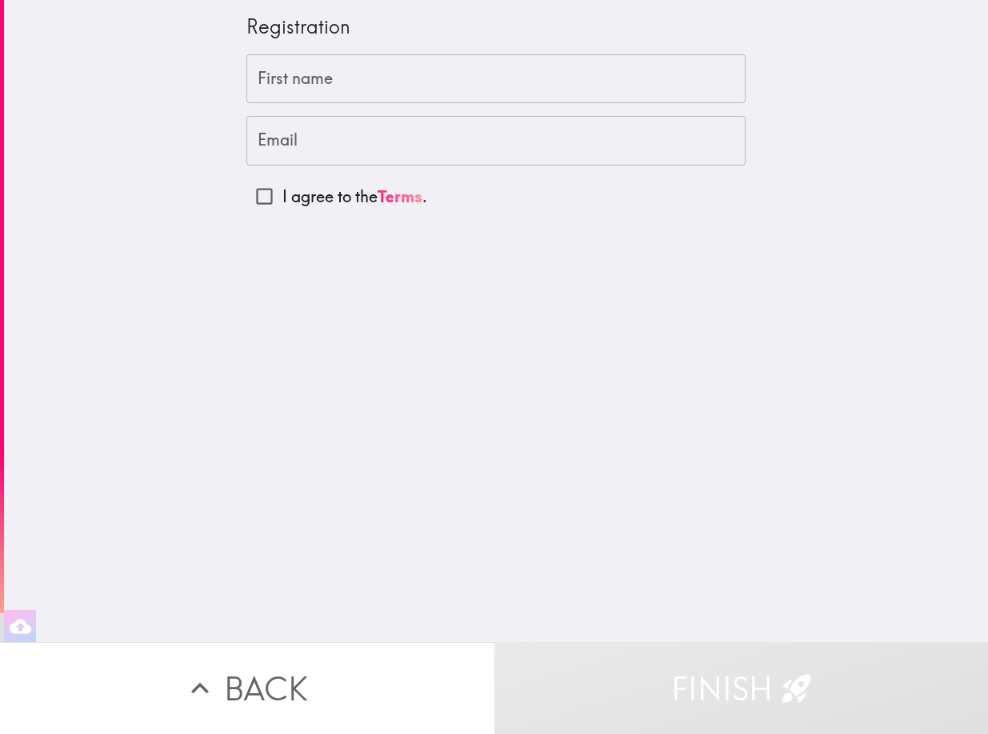
click at [481, 68] on input "First name" at bounding box center [495, 79] width 499 height 50
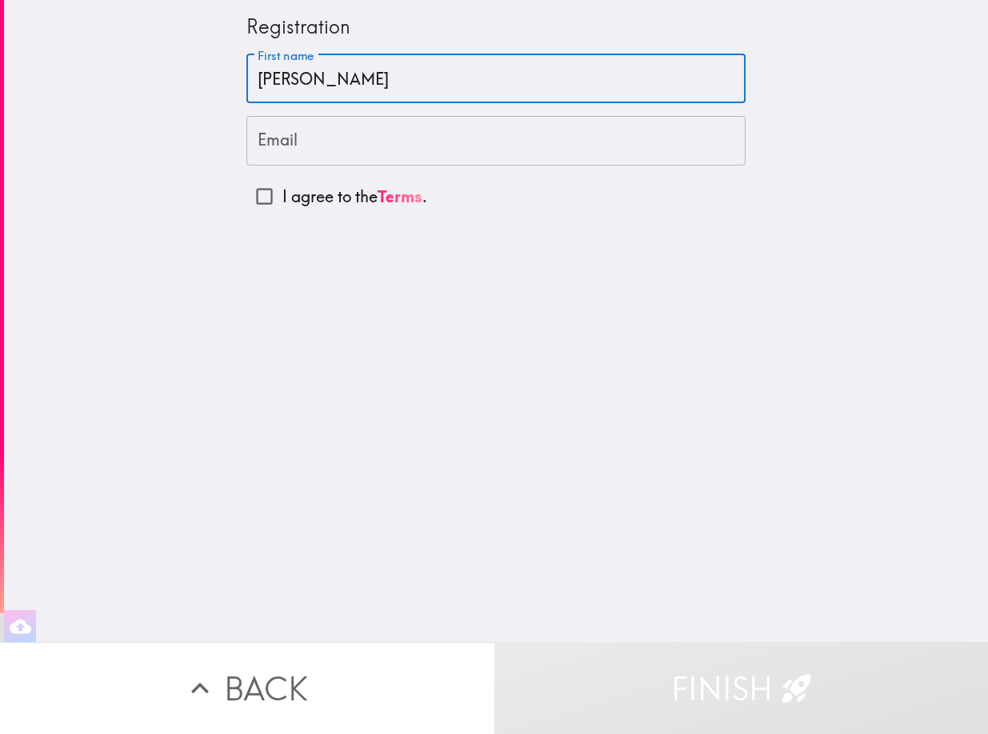
type input "[PERSON_NAME]"
click at [467, 151] on input "Email" at bounding box center [495, 141] width 499 height 50
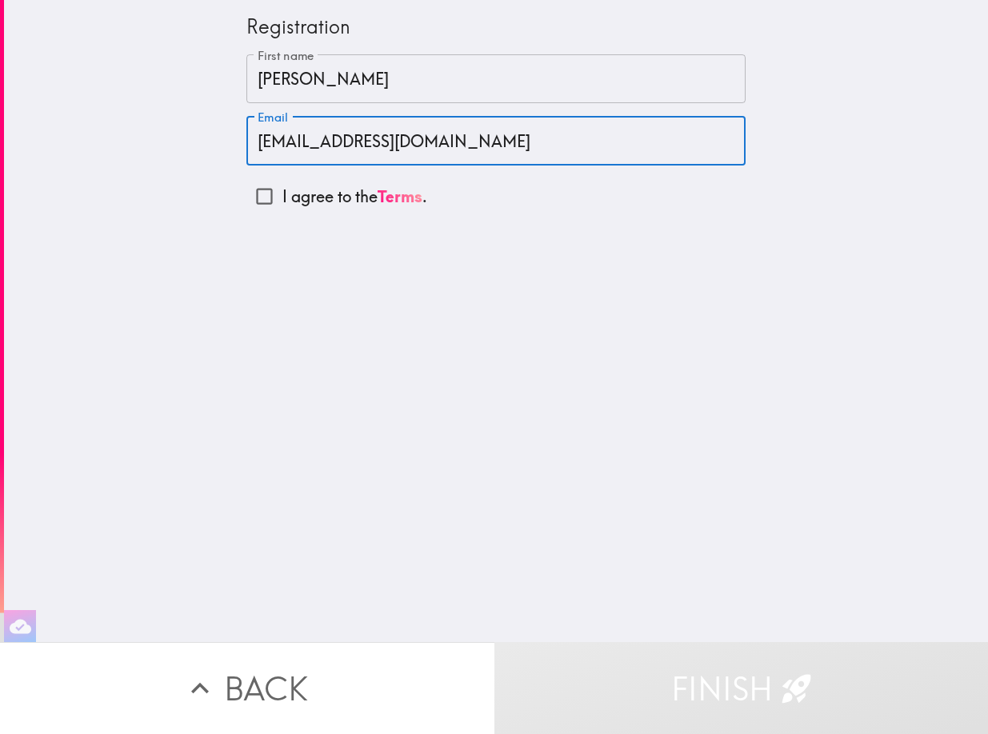
type input "[EMAIL_ADDRESS][DOMAIN_NAME]"
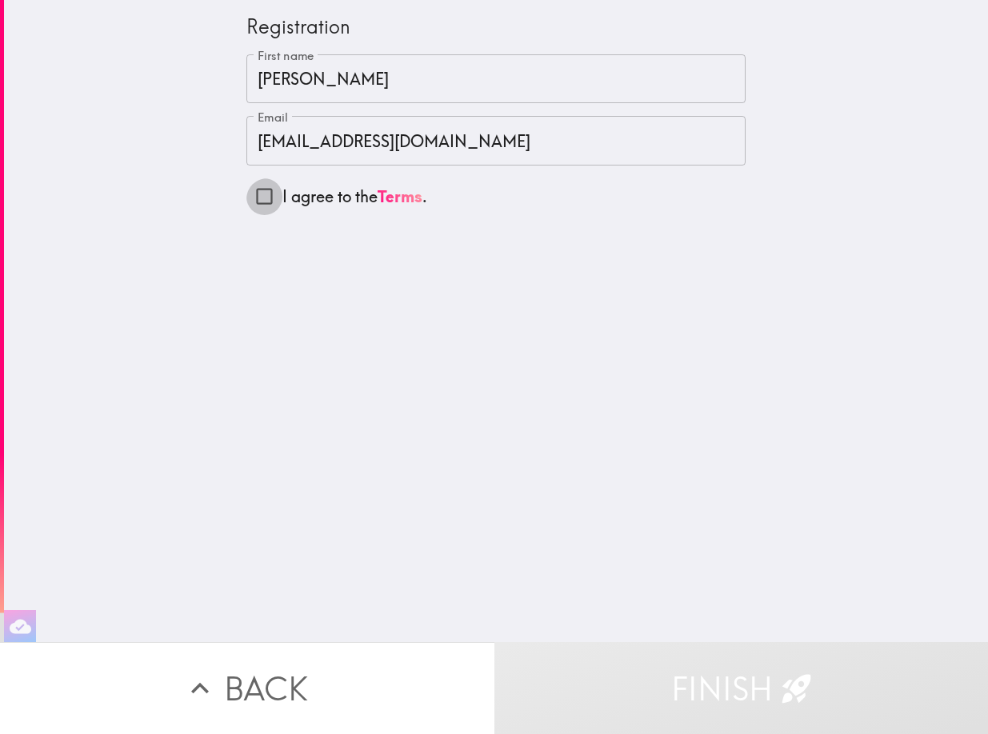
click at [249, 200] on input "I agree to the Terms ." at bounding box center [264, 196] width 36 height 36
checkbox input "true"
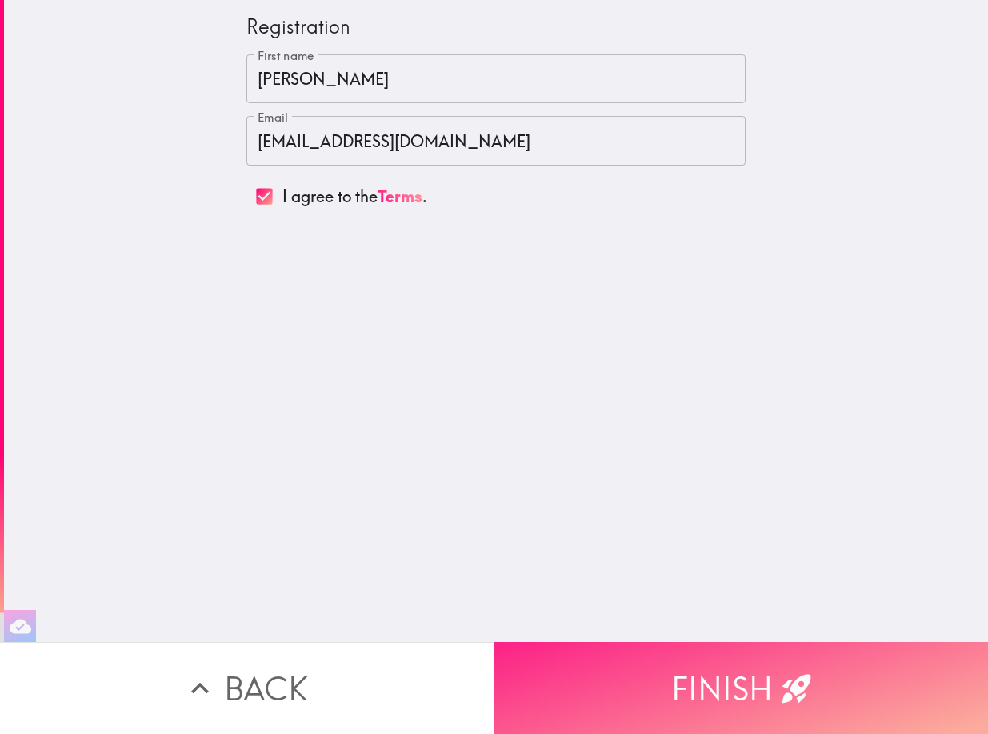
click at [638, 669] on button "Finish" at bounding box center [741, 688] width 494 height 92
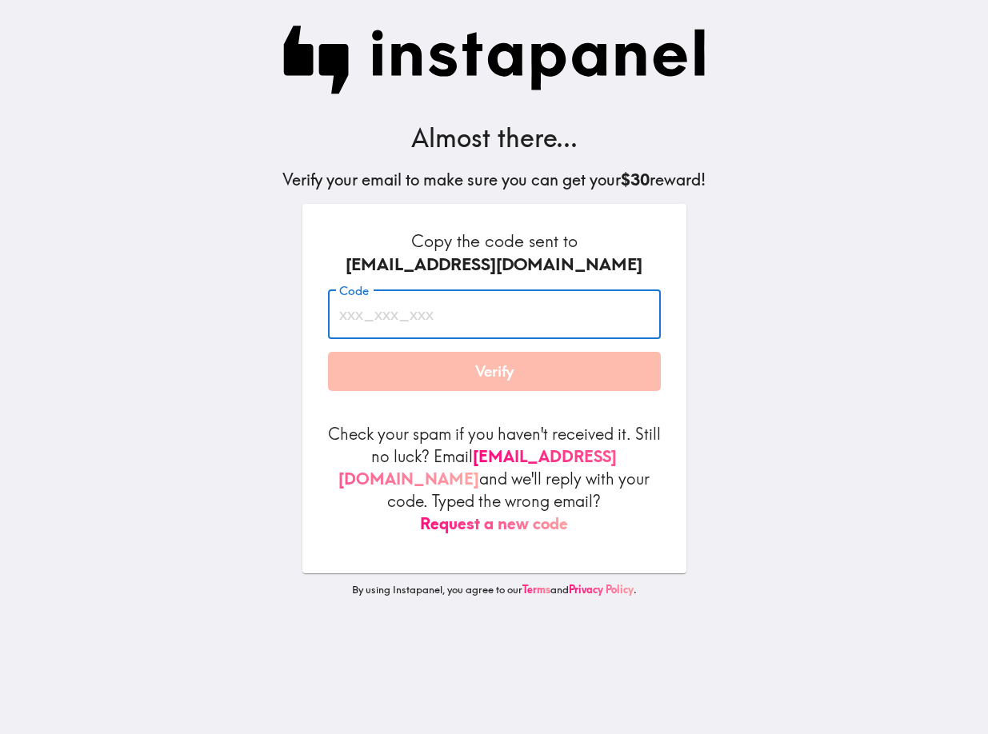
paste input "23j_AJ6_PbM"
type input "23j_AJ6_PbM"
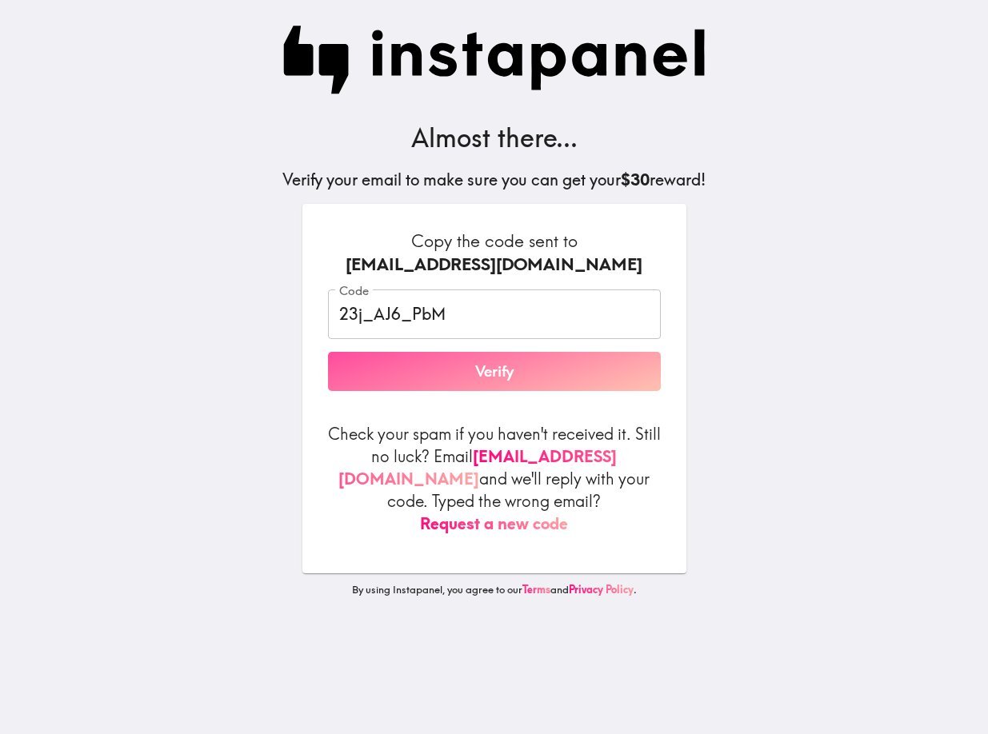
click at [402, 392] on button "Verify" at bounding box center [494, 372] width 333 height 40
